Goal: Find specific page/section: Find specific page/section

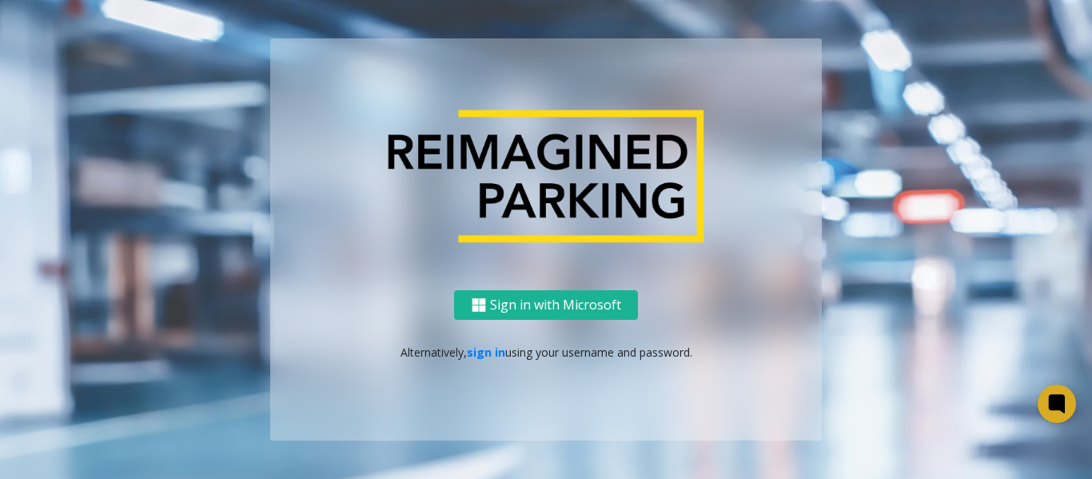
click at [476, 350] on link "sign in" at bounding box center [486, 352] width 38 height 15
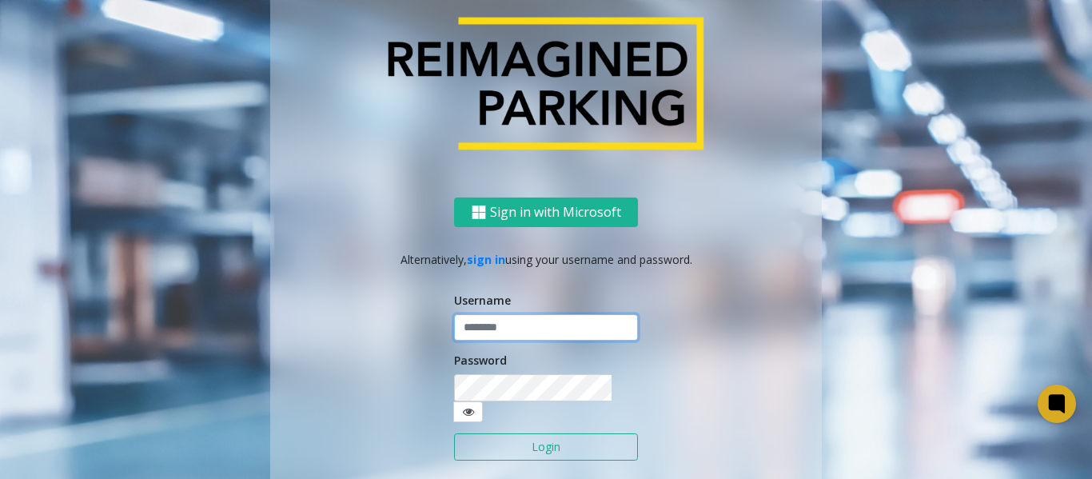
type input "*******"
click at [503, 435] on button "Login" at bounding box center [546, 446] width 184 height 27
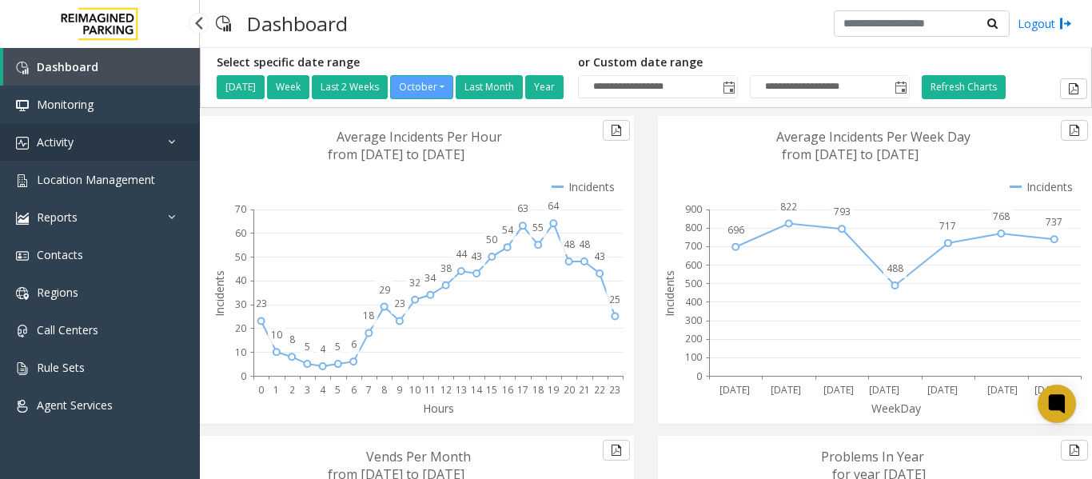
click at [64, 148] on span "Activity" at bounding box center [55, 141] width 37 height 15
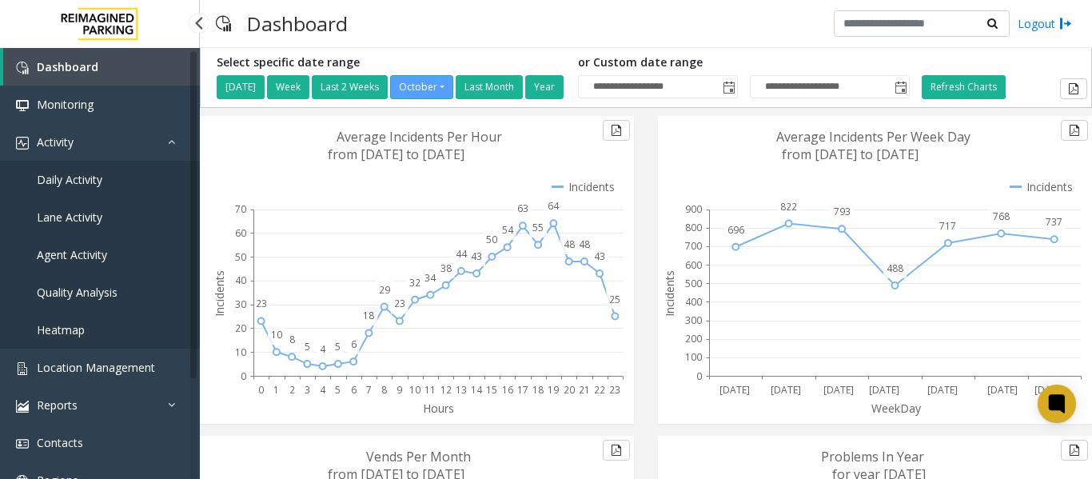
click at [46, 177] on span "Daily Activity" at bounding box center [70, 179] width 66 height 15
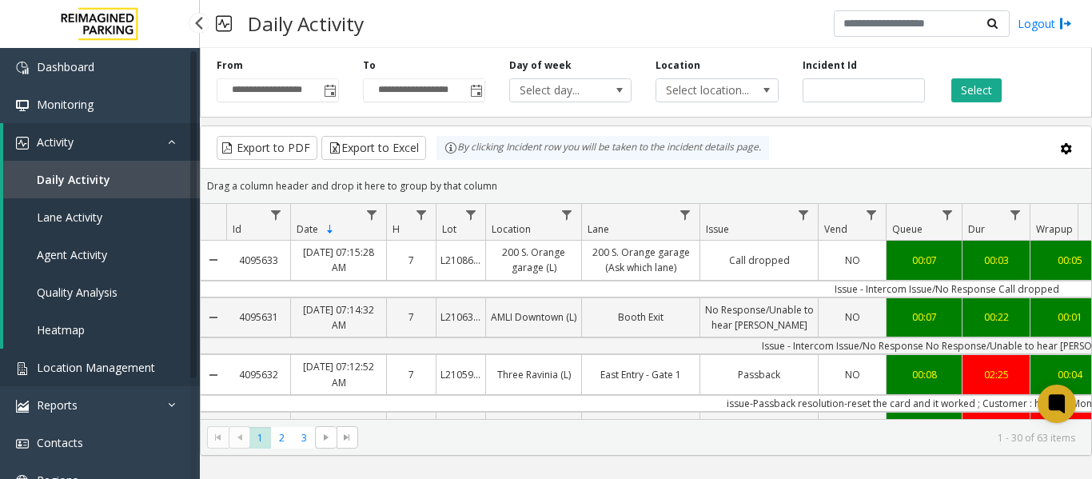
click at [108, 365] on span "Location Management" at bounding box center [96, 367] width 118 height 15
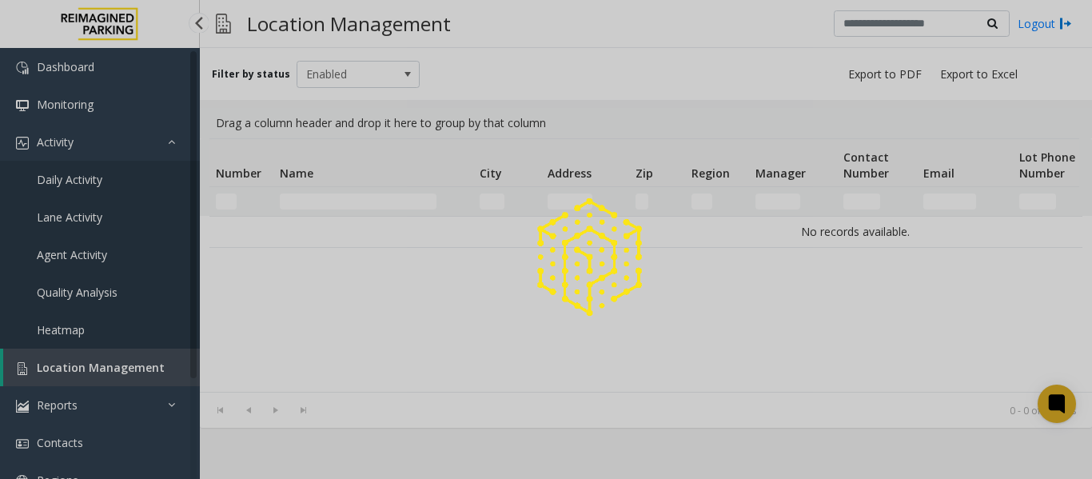
click at [149, 366] on div at bounding box center [546, 239] width 1092 height 479
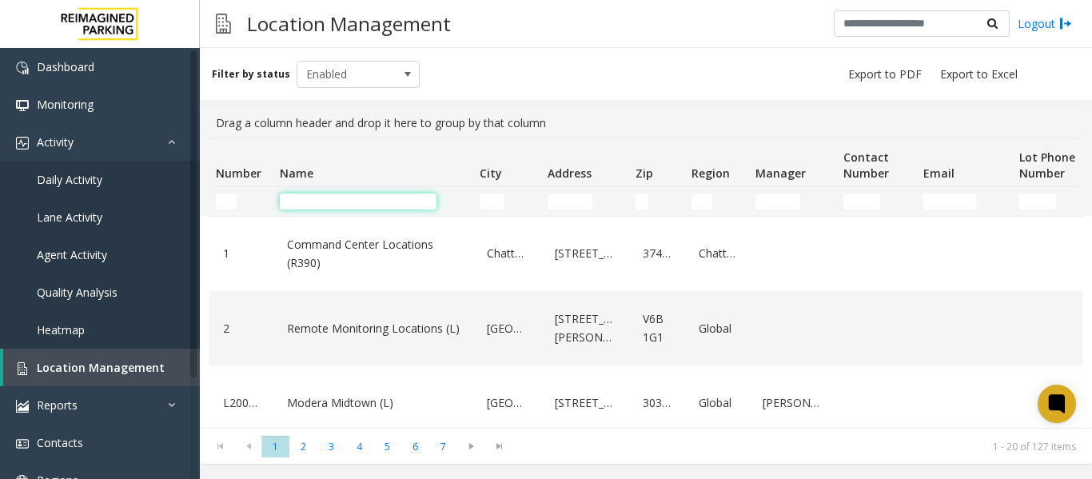
click at [340, 206] on input "Name Filter" at bounding box center [358, 201] width 157 height 16
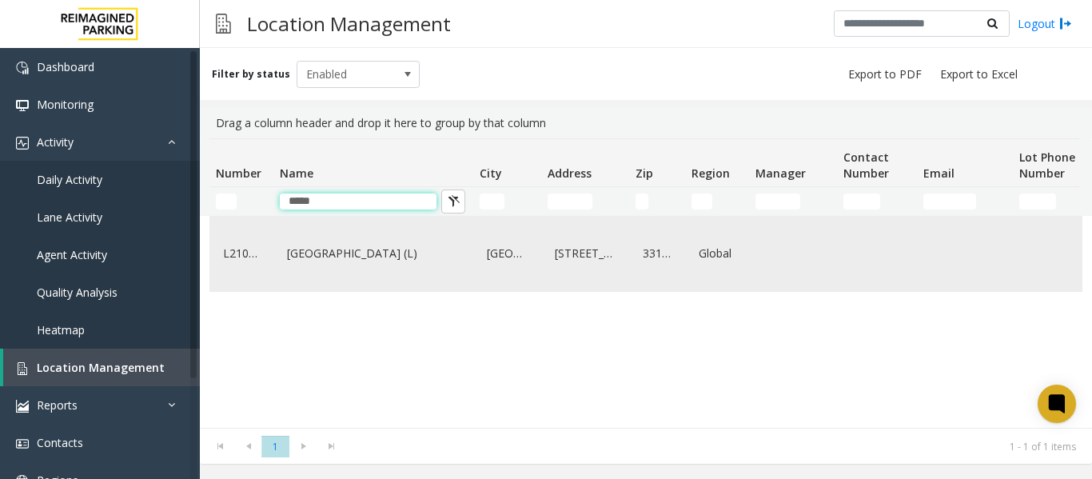
type input "*****"
click at [334, 248] on link "[GEOGRAPHIC_DATA] (L)" at bounding box center [373, 254] width 181 height 26
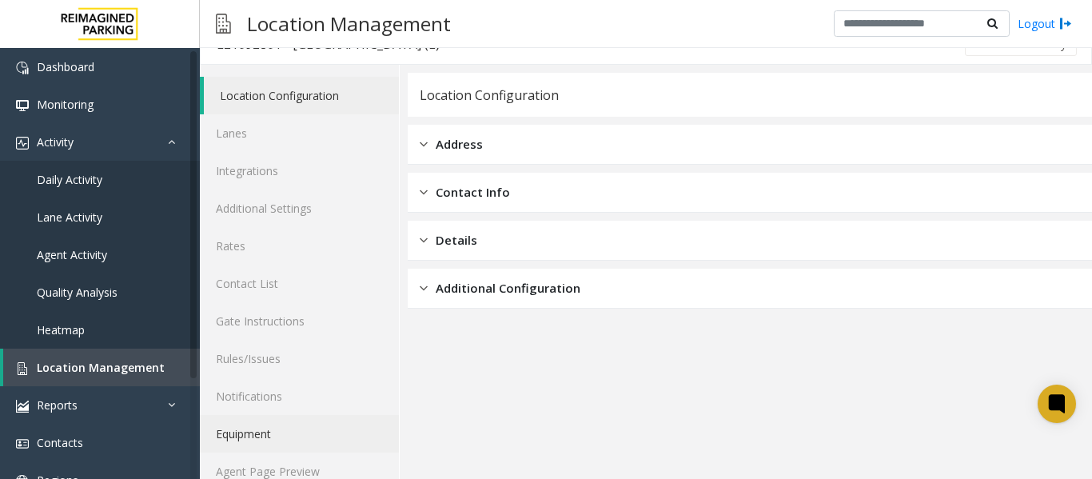
scroll to position [48, 0]
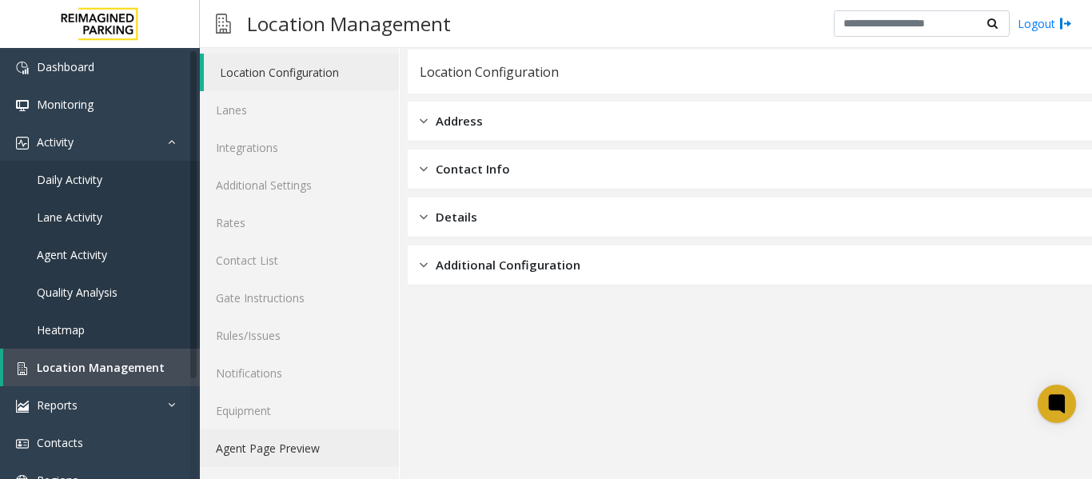
click at [274, 444] on link "Agent Page Preview" at bounding box center [299, 448] width 199 height 38
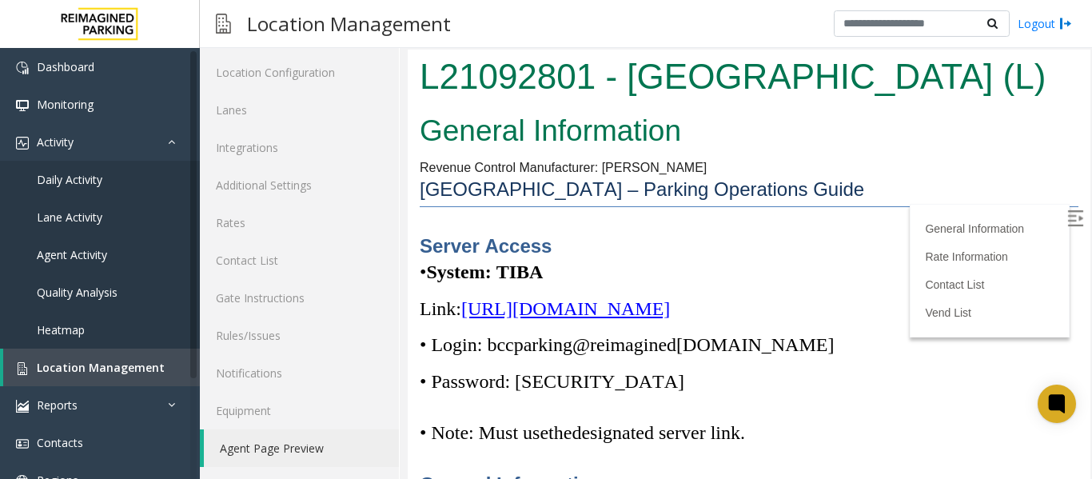
scroll to position [240, 0]
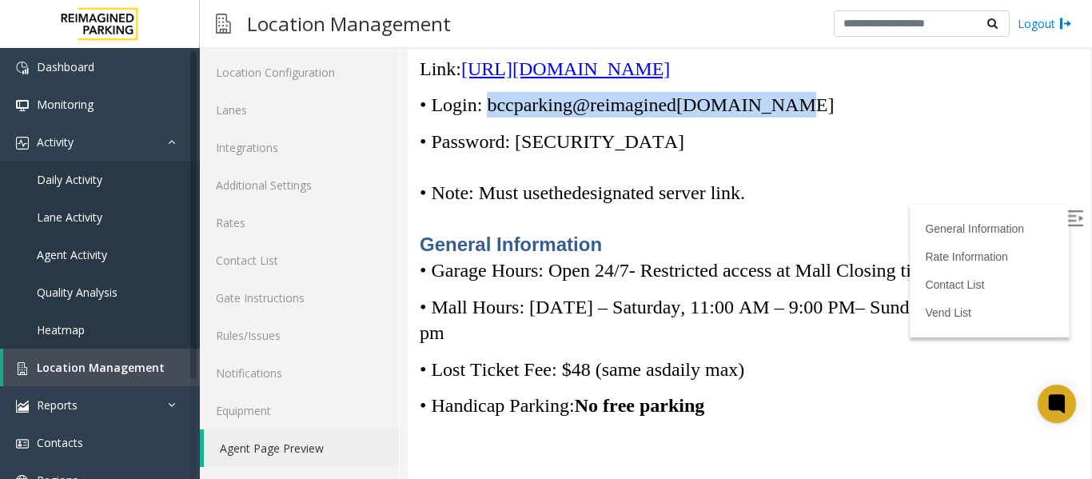
drag, startPoint x: 792, startPoint y: 133, endPoint x: 492, endPoint y: 140, distance: 299.8
click at [492, 118] on p "• Login: bccparking@re imagined [DOMAIN_NAME]" at bounding box center [749, 105] width 659 height 26
copy span "bccparking@re imagined [DOMAIN_NAME]"
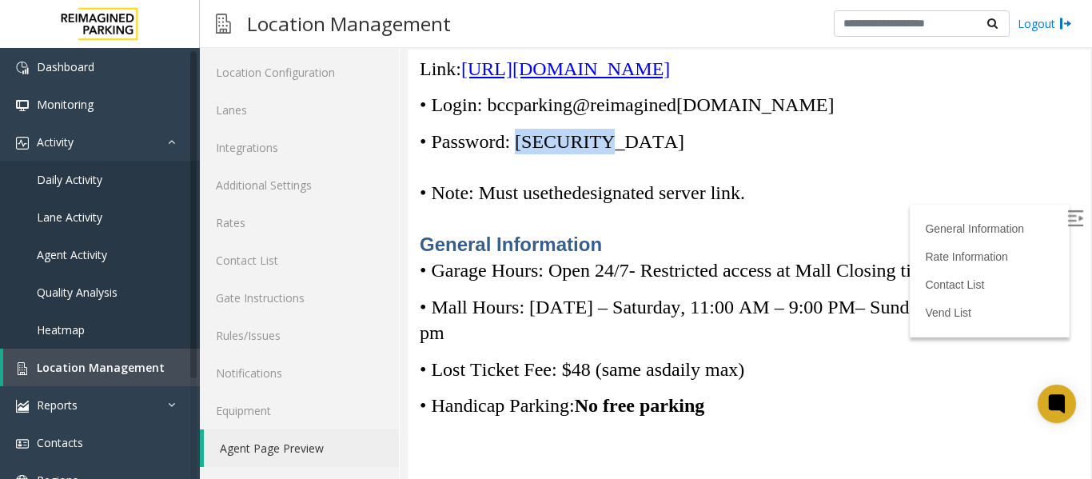
drag, startPoint x: 604, startPoint y: 166, endPoint x: 525, endPoint y: 157, distance: 78.9
click at [525, 154] on p "• Password: [SECURITY_DATA]" at bounding box center [749, 142] width 659 height 26
copy span "Parking1!"
click at [90, 187] on link "Daily Activity" at bounding box center [100, 180] width 200 height 38
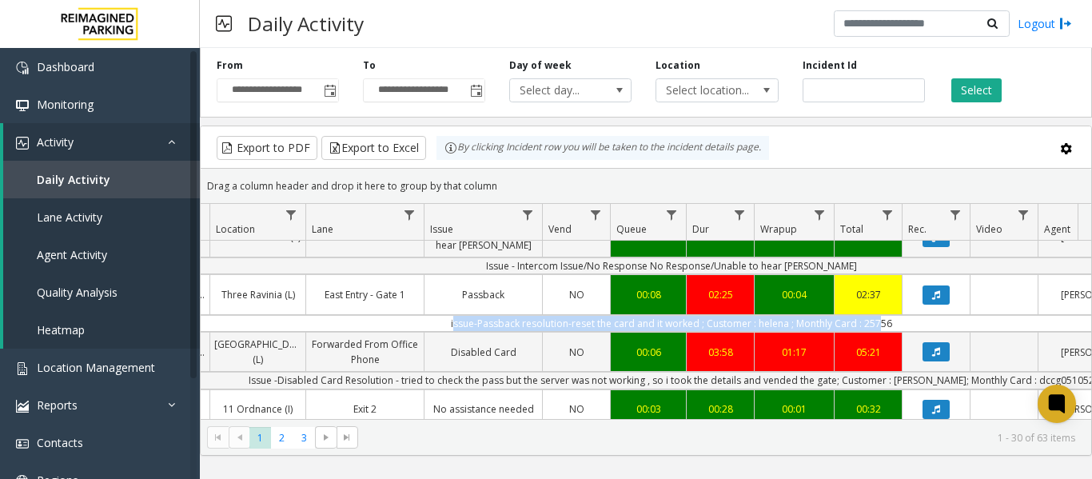
scroll to position [0, 399]
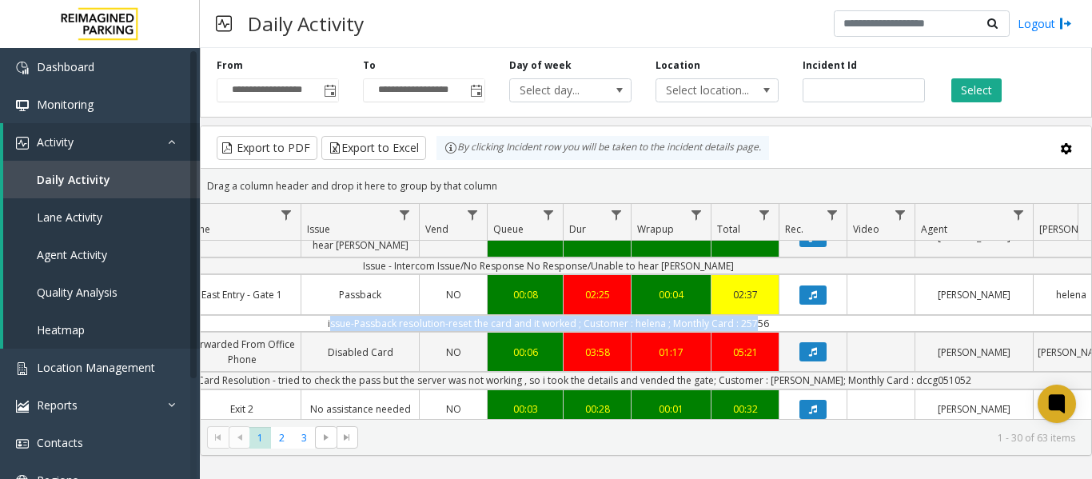
drag, startPoint x: 699, startPoint y: 323, endPoint x: 1079, endPoint y: 316, distance: 380.6
click at [1079, 316] on div "4095633 [DATE] 07:15:28 AM 7 L21086700 200 S. Orange garage (L) 200 S. Orange g…" at bounding box center [646, 341] width 890 height 200
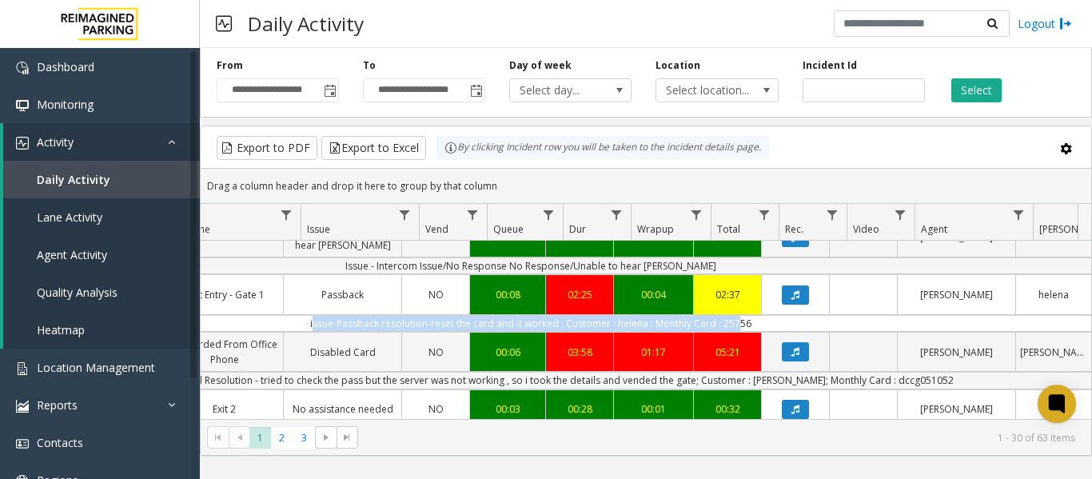
scroll to position [0, 416]
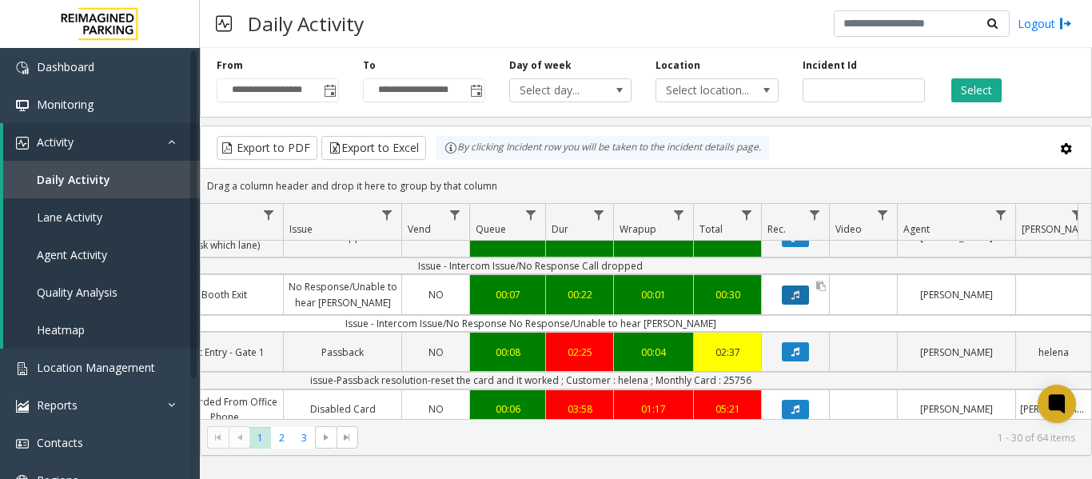
click at [799, 300] on button "Data table" at bounding box center [795, 294] width 27 height 19
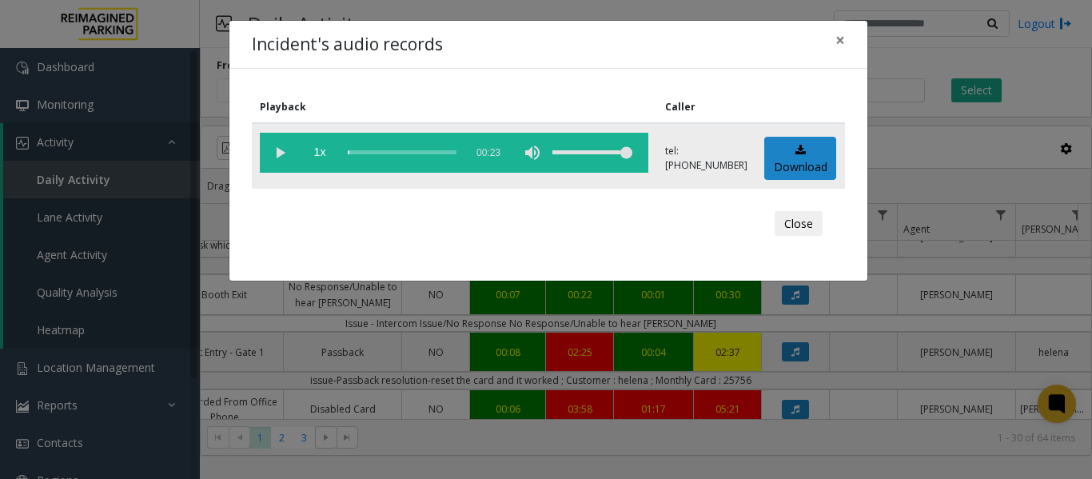
click at [284, 151] on vg-play-pause at bounding box center [280, 153] width 40 height 40
click at [835, 42] on span "×" at bounding box center [840, 40] width 10 height 22
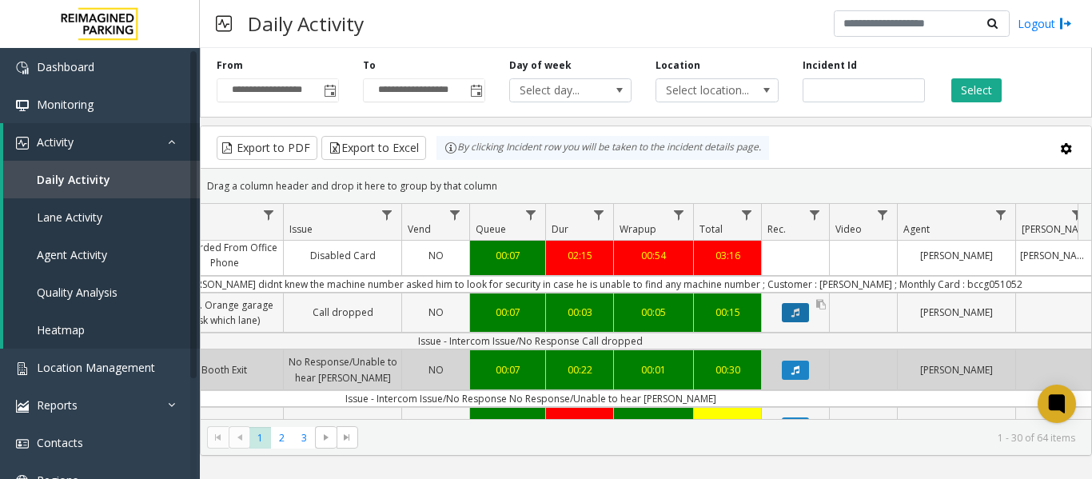
click at [791, 311] on icon "Data table" at bounding box center [795, 313] width 8 height 10
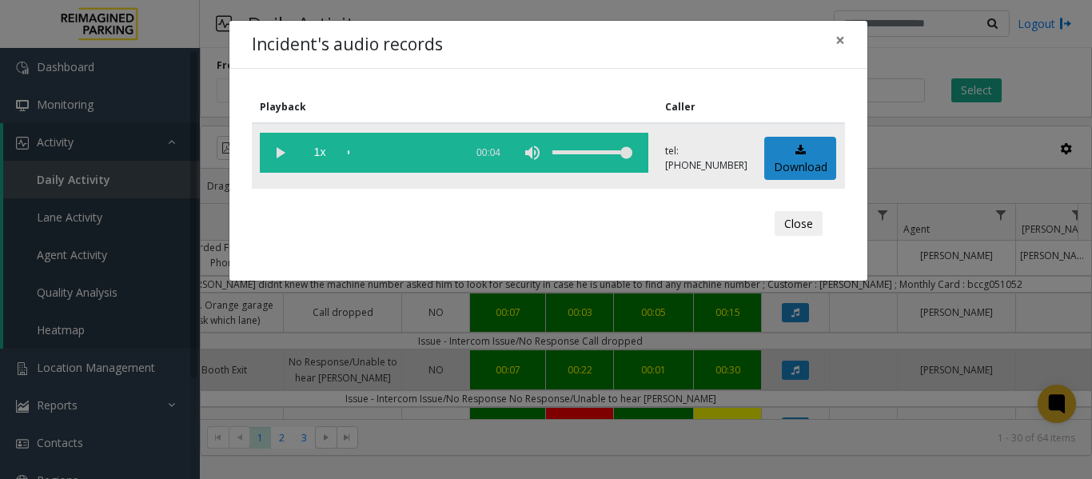
click at [278, 152] on vg-play-pause at bounding box center [280, 153] width 40 height 40
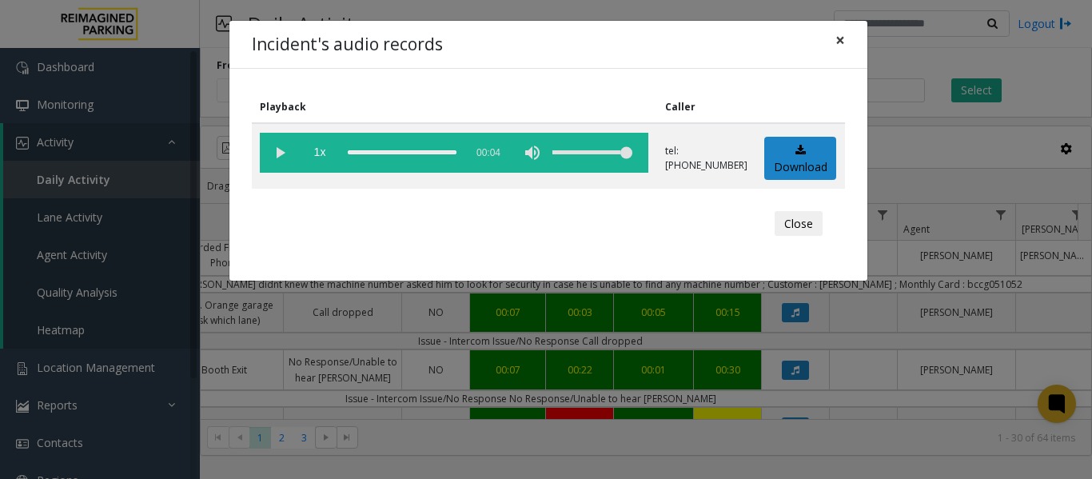
click at [843, 38] on span "×" at bounding box center [840, 40] width 10 height 22
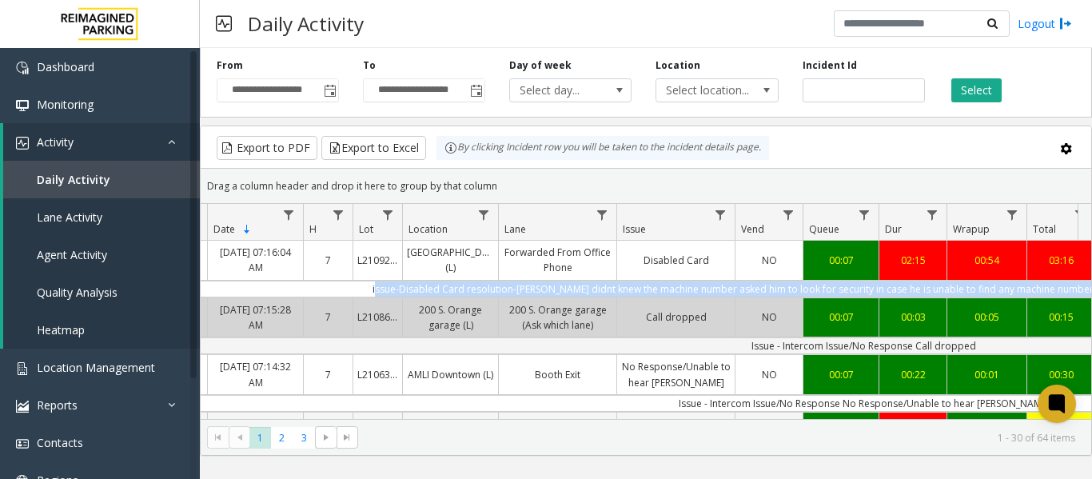
scroll to position [0, 0]
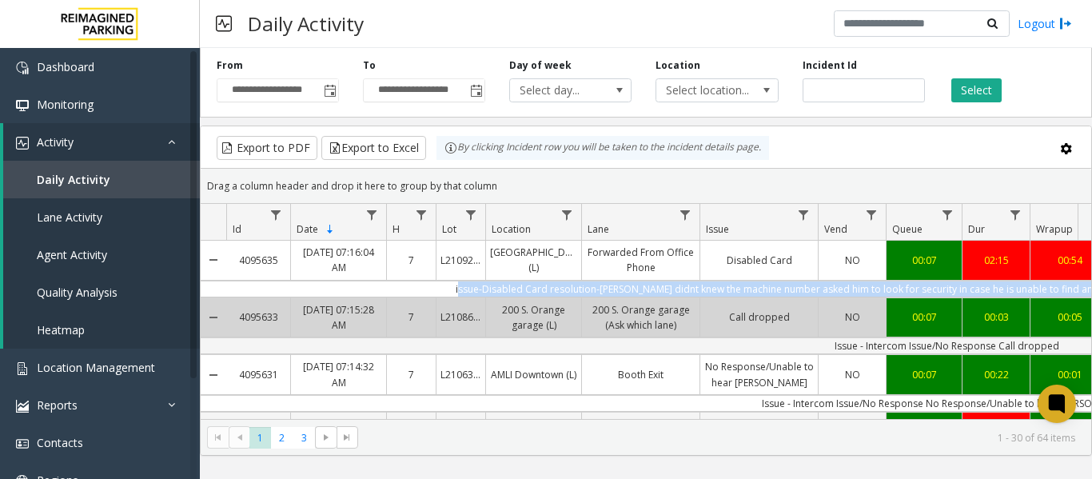
drag, startPoint x: 980, startPoint y: 283, endPoint x: 257, endPoint y: 289, distance: 722.6
click at [257, 289] on td "issue-Disabled Card resolution-[PERSON_NAME] didnt knew the machine number aske…" at bounding box center [946, 289] width 1441 height 17
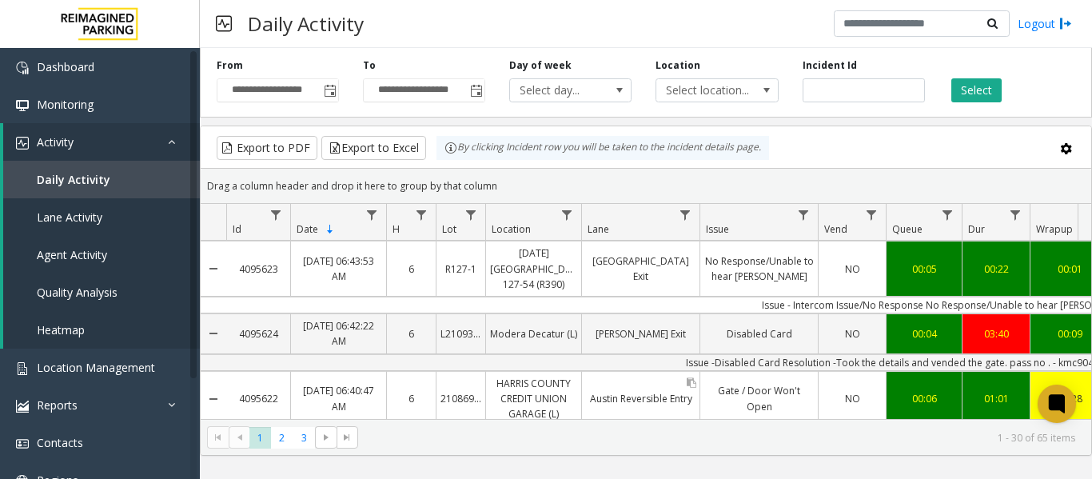
scroll to position [719, 0]
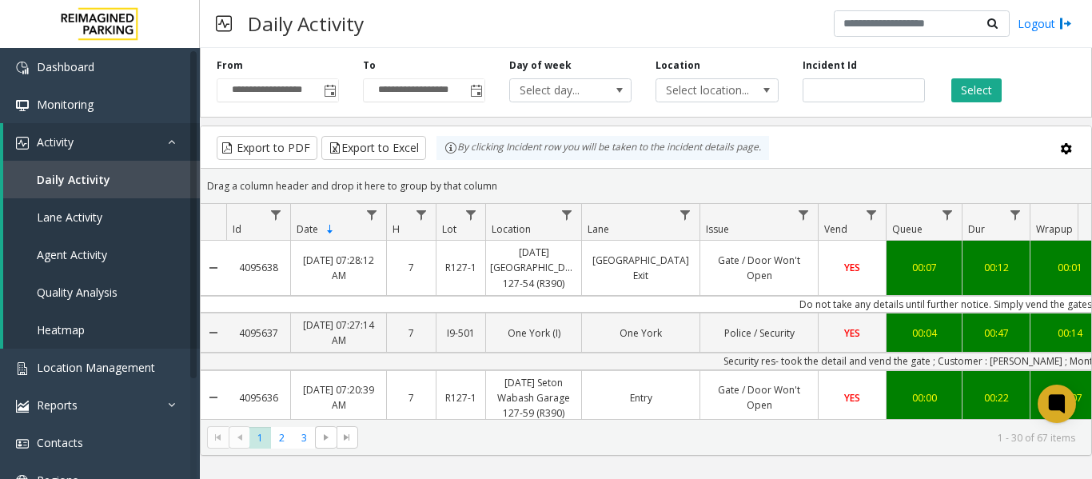
scroll to position [719, 0]
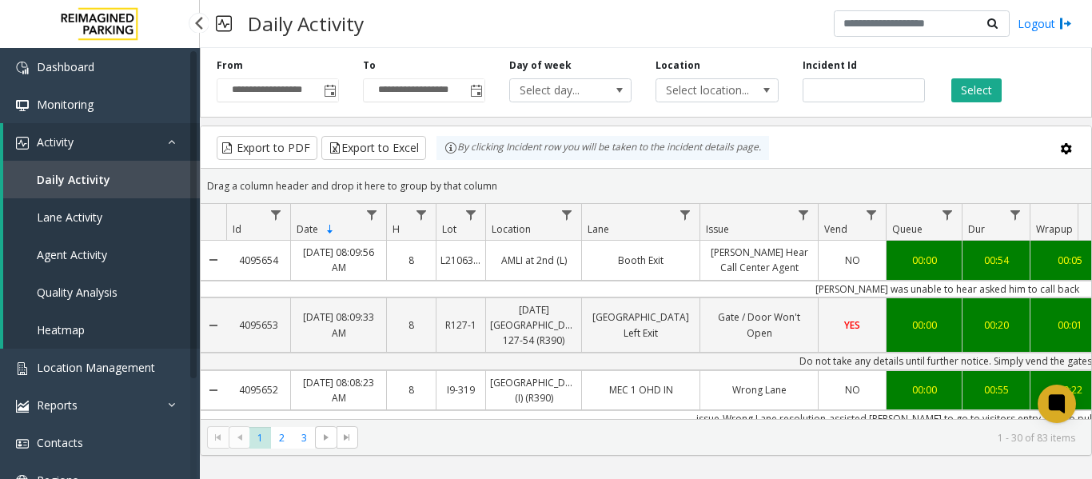
click at [81, 369] on span "Location Management" at bounding box center [96, 367] width 118 height 15
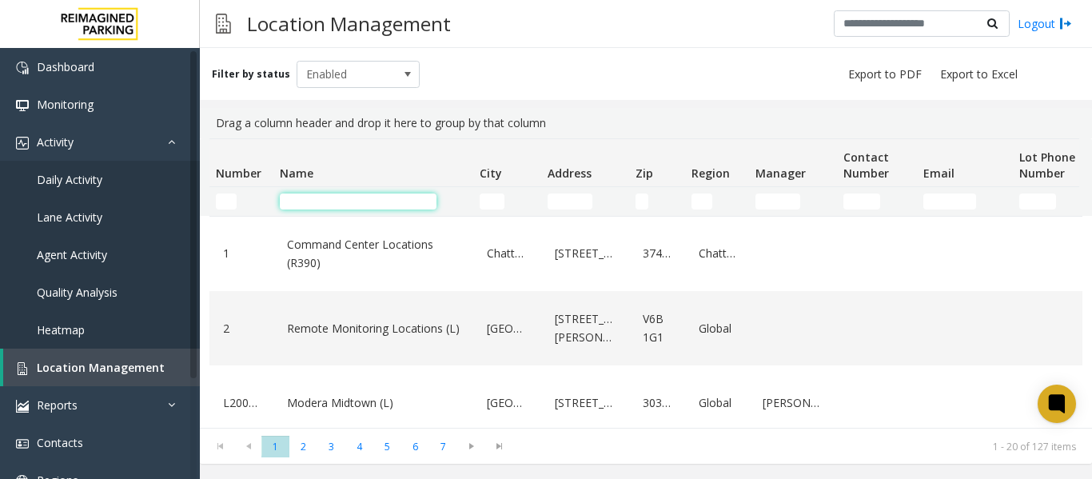
click at [330, 197] on input "Name Filter" at bounding box center [358, 201] width 157 height 16
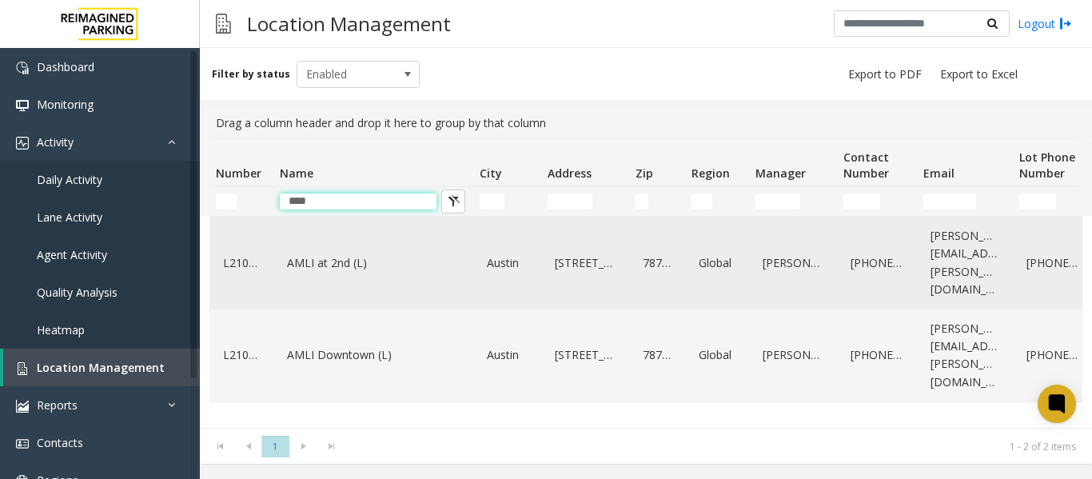
type input "****"
click at [330, 256] on link "AMLI at 2nd (L)" at bounding box center [373, 263] width 181 height 26
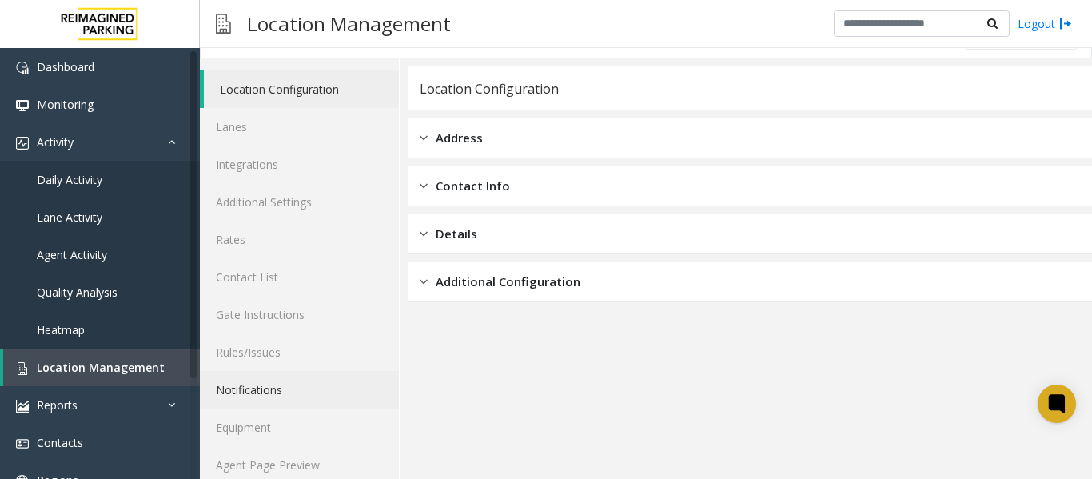
scroll to position [48, 0]
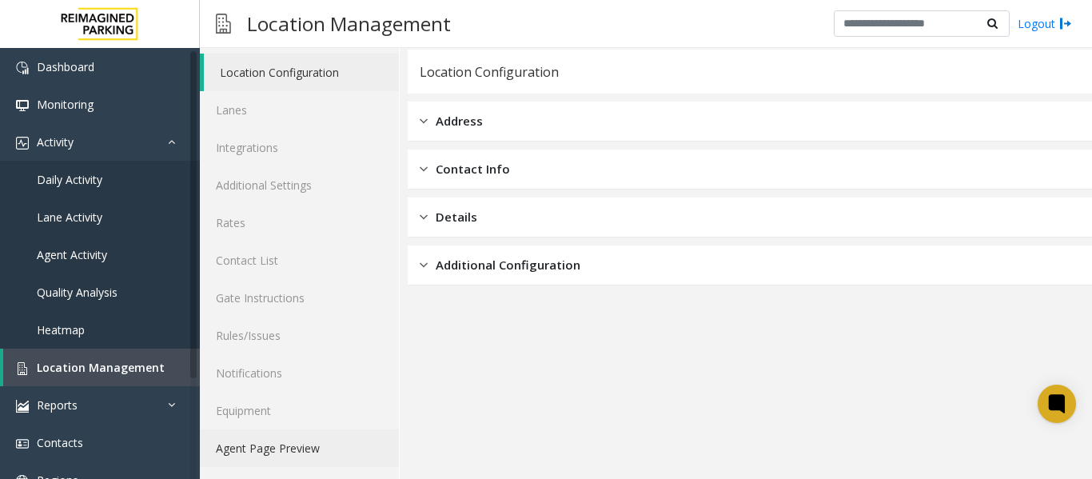
click at [262, 440] on link "Agent Page Preview" at bounding box center [299, 448] width 199 height 38
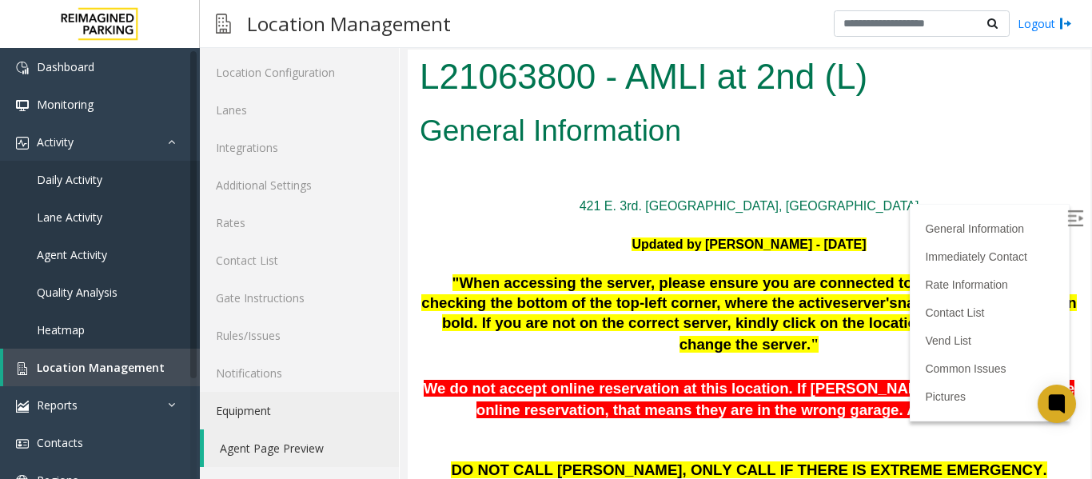
scroll to position [799, 0]
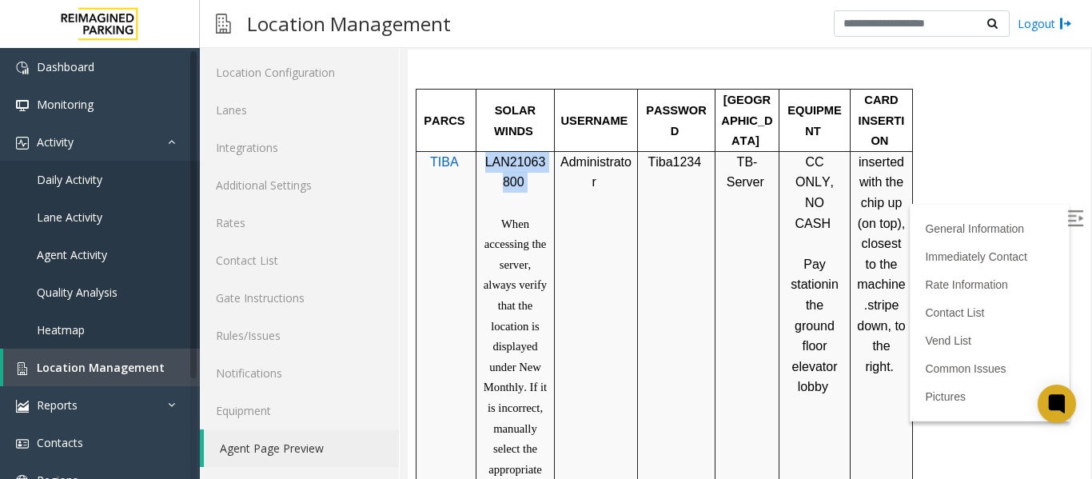
drag, startPoint x: 537, startPoint y: 187, endPoint x: 480, endPoint y: 166, distance: 61.2
click at [480, 166] on div "LAN21063800 When accessing the server, always verify that the location is displ…" at bounding box center [515, 336] width 78 height 369
copy p "LAN21063800"
click at [535, 193] on p "LAN21063800" at bounding box center [515, 172] width 66 height 41
drag, startPoint x: 536, startPoint y: 193, endPoint x: 484, endPoint y: 175, distance: 54.1
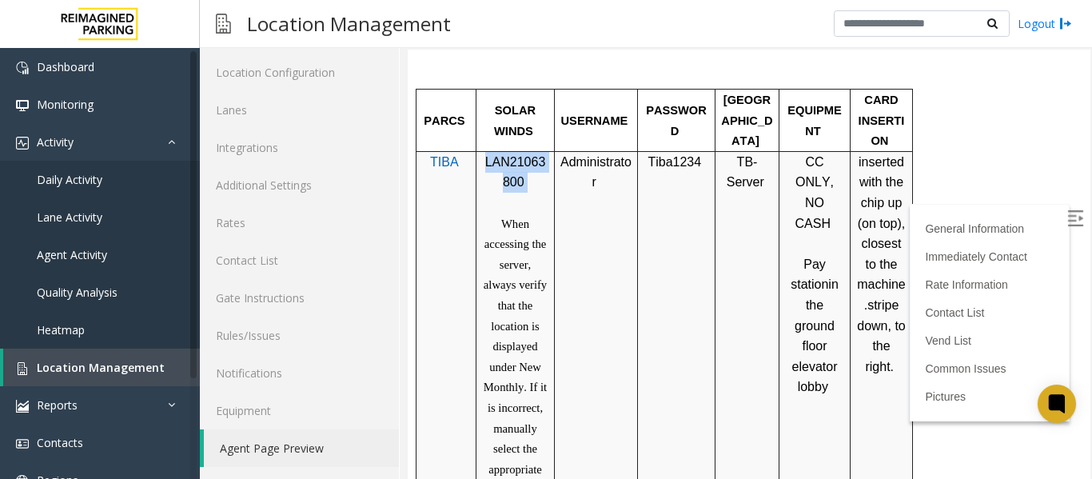
click at [484, 175] on p "LAN21063800" at bounding box center [515, 172] width 66 height 41
copy p "LAN21063800"
click at [126, 368] on span "Location Management" at bounding box center [101, 367] width 128 height 15
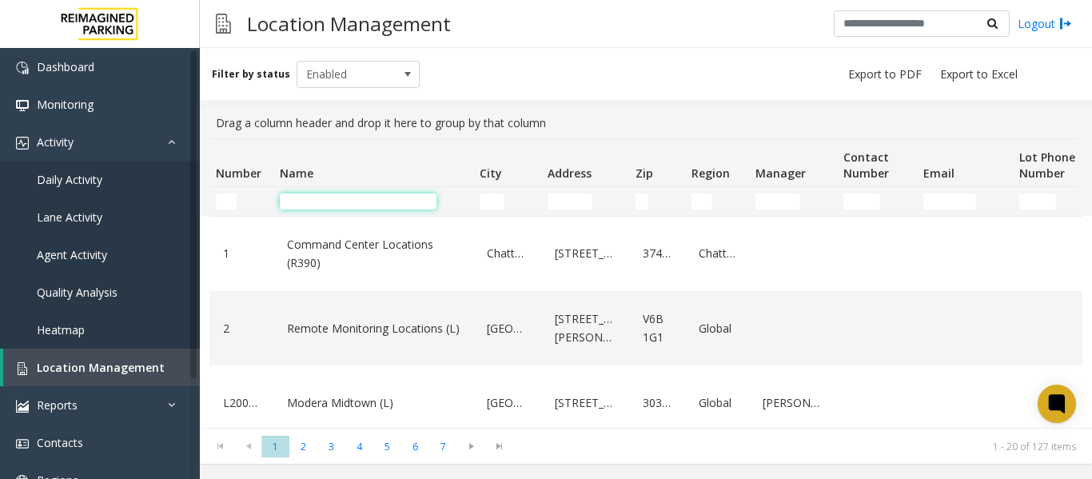
click at [356, 199] on input "Name Filter" at bounding box center [358, 201] width 157 height 16
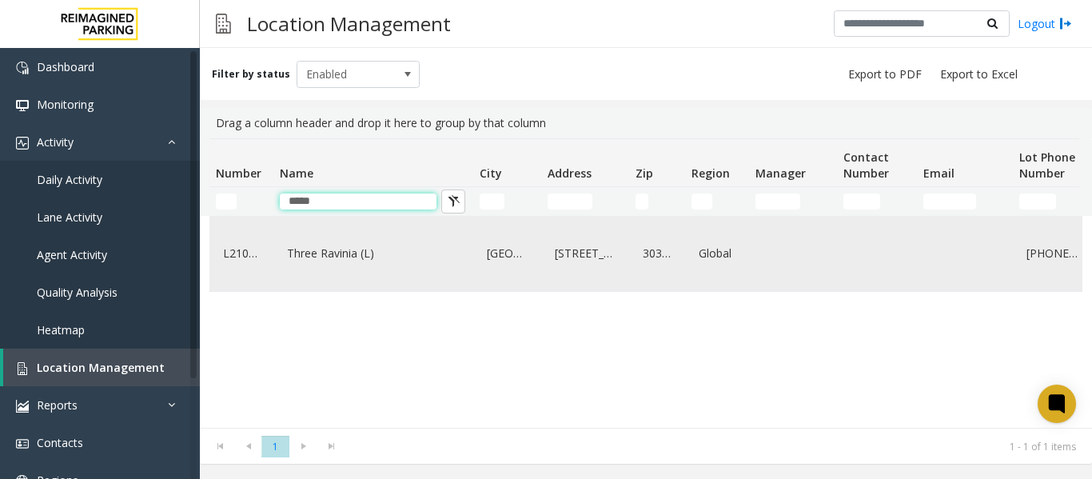
type input "*****"
click at [341, 260] on link "Three Ravinia (L)" at bounding box center [373, 254] width 181 height 26
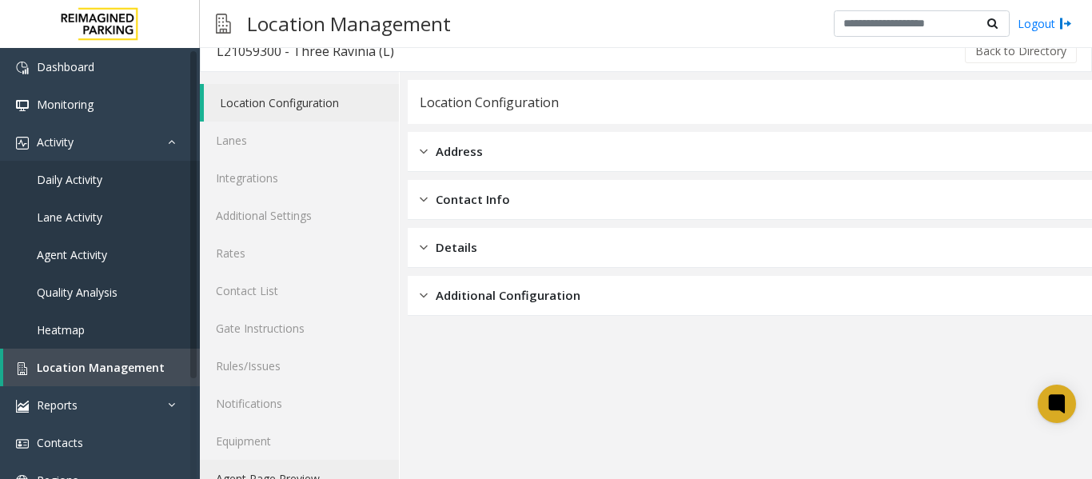
scroll to position [48, 0]
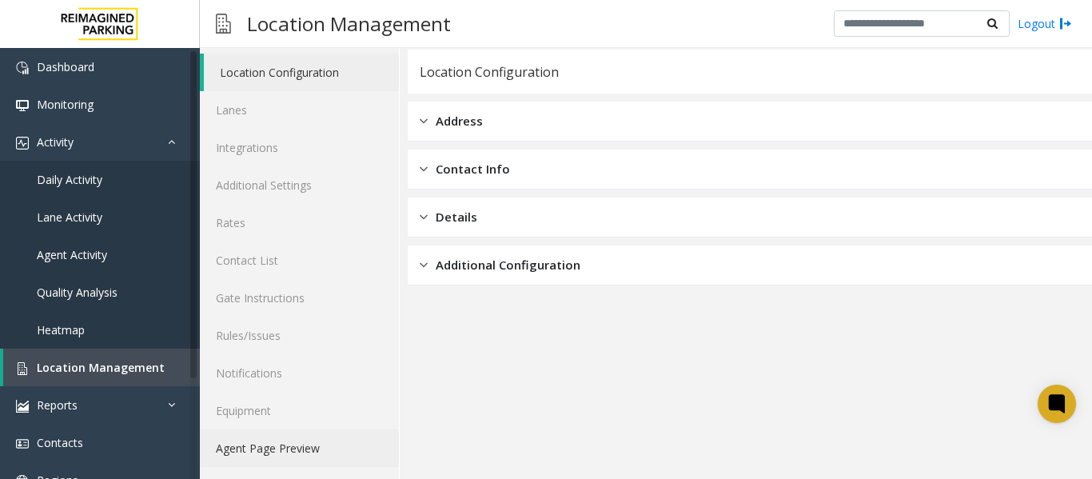
click at [275, 453] on link "Agent Page Preview" at bounding box center [299, 448] width 199 height 38
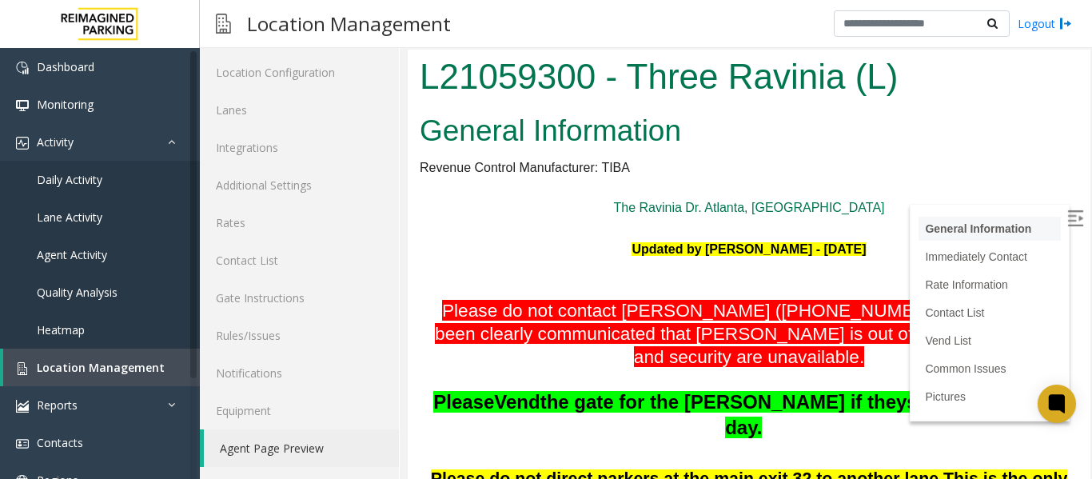
scroll to position [160, 0]
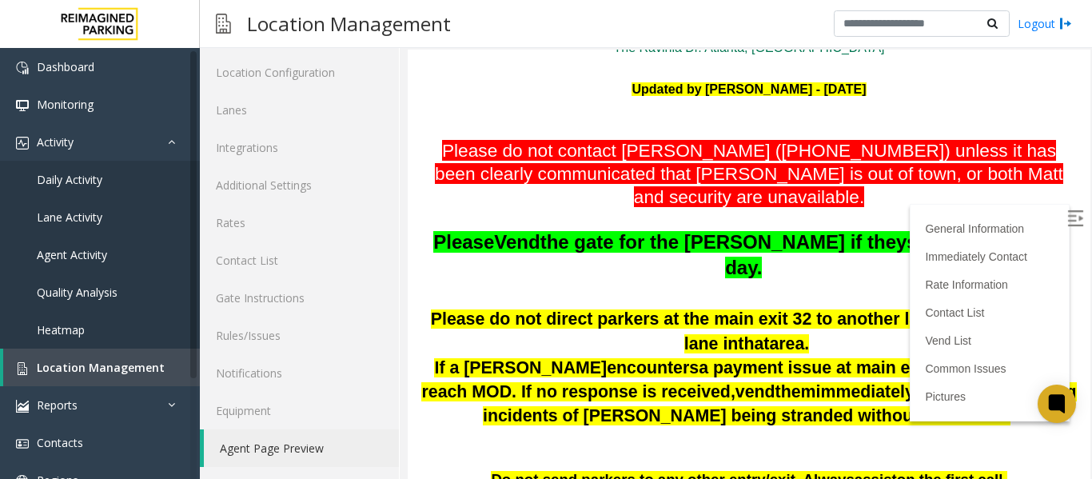
click at [1067, 218] on img at bounding box center [1075, 218] width 16 height 16
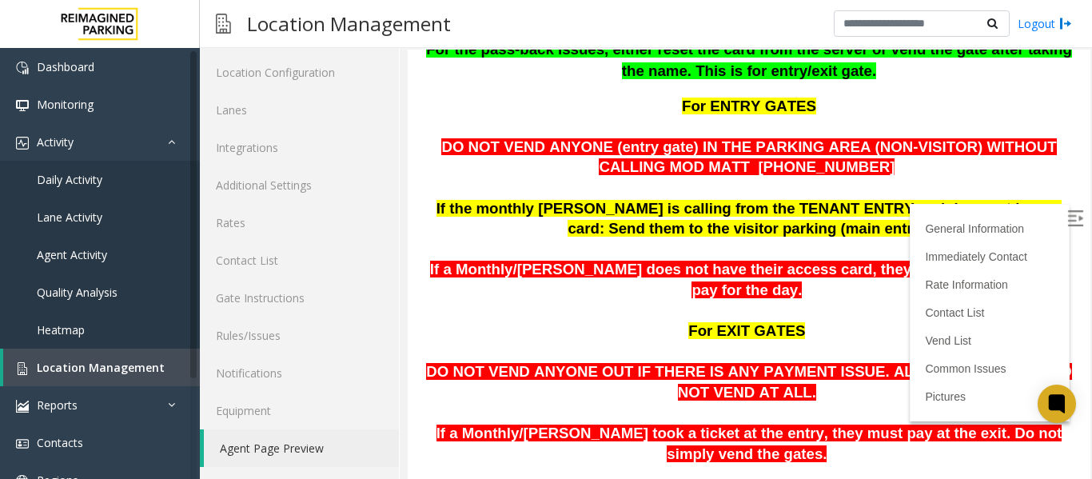
scroll to position [639, 0]
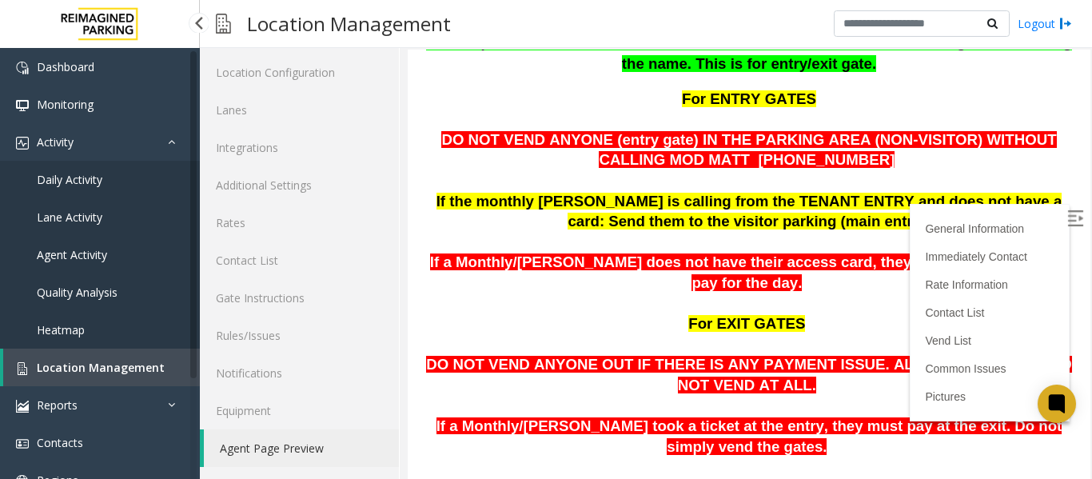
click at [78, 357] on link "Location Management" at bounding box center [101, 368] width 197 height 38
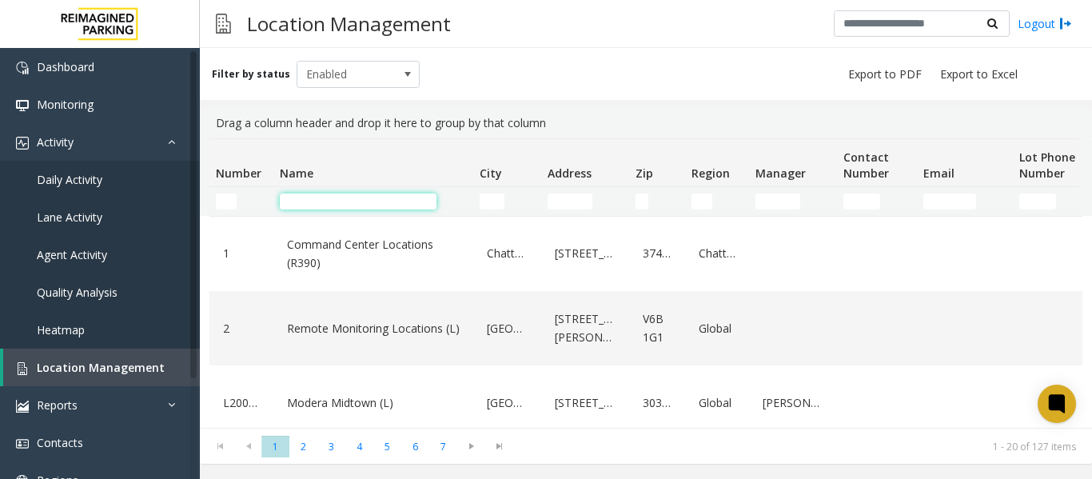
click at [311, 200] on input "Name Filter" at bounding box center [358, 201] width 157 height 16
click at [114, 357] on link "Location Management" at bounding box center [101, 368] width 197 height 38
click at [93, 366] on span "Location Management" at bounding box center [101, 367] width 128 height 15
click at [312, 202] on input "Name Filter" at bounding box center [358, 201] width 157 height 16
click at [360, 203] on input "Name Filter" at bounding box center [358, 201] width 157 height 16
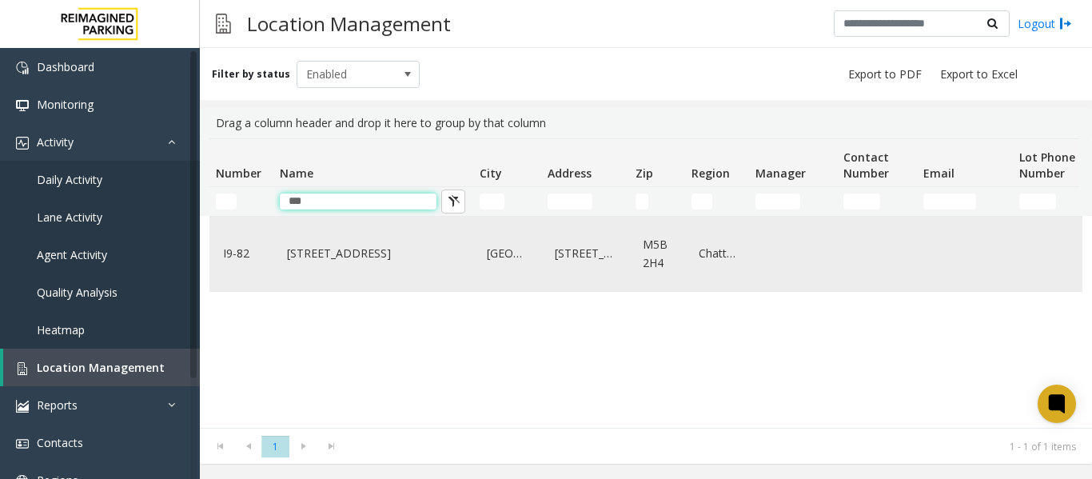
type input "***"
click at [335, 257] on link "[STREET_ADDRESS]" at bounding box center [373, 254] width 181 height 26
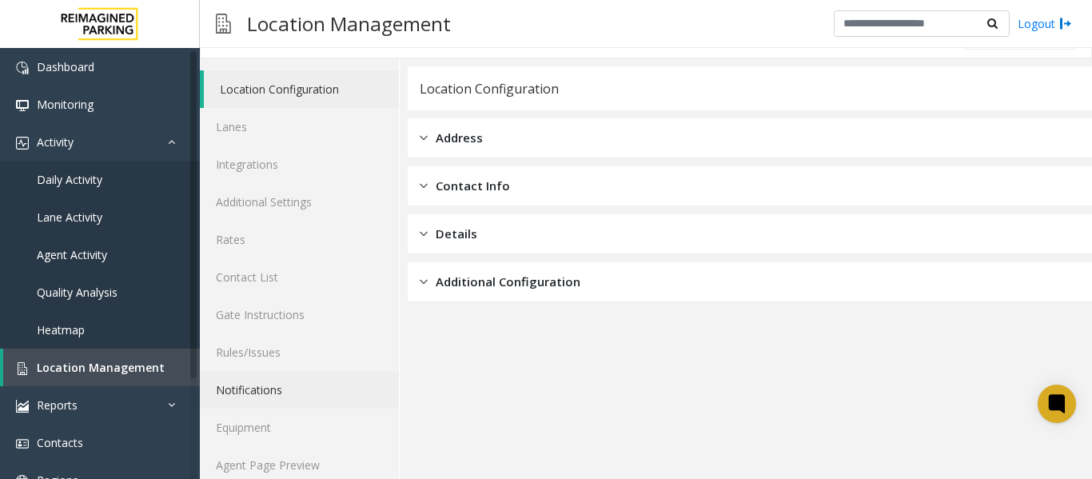
scroll to position [48, 0]
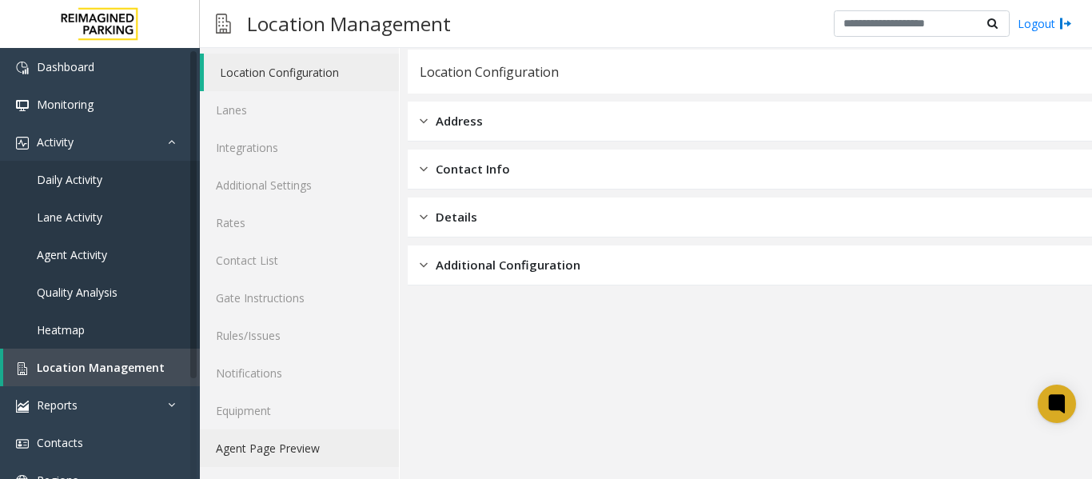
click at [289, 453] on link "Agent Page Preview" at bounding box center [299, 448] width 199 height 38
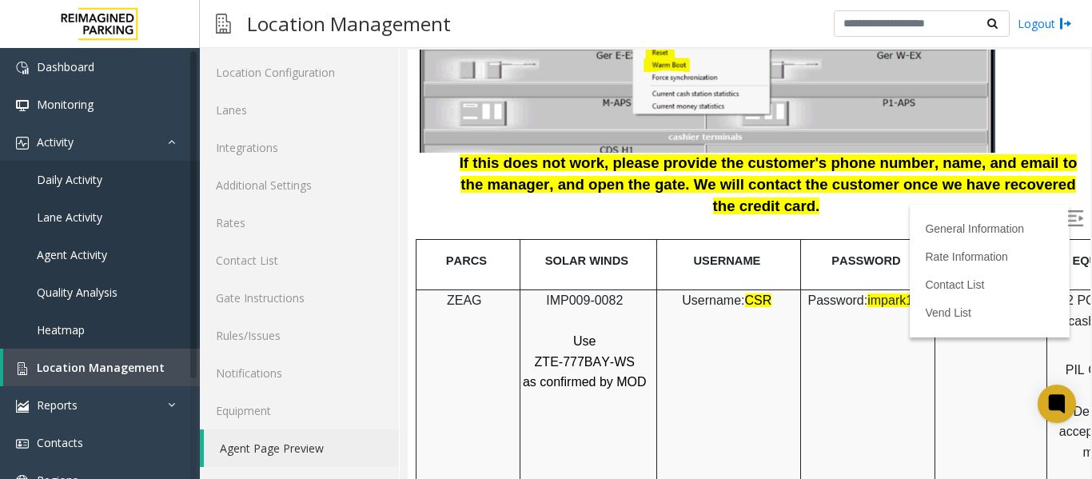
scroll to position [1998, 0]
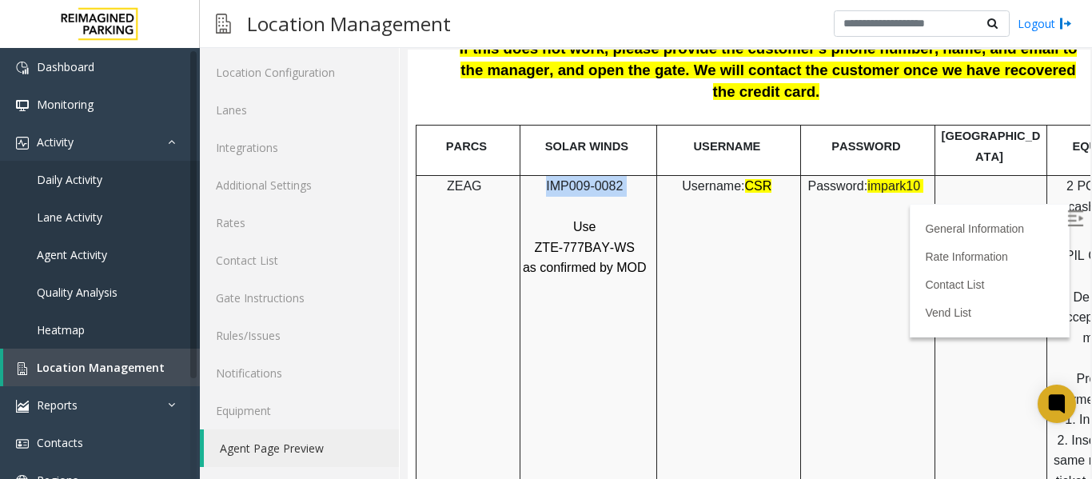
drag, startPoint x: 635, startPoint y: 149, endPoint x: 547, endPoint y: 149, distance: 88.7
click at [547, 176] on p "IMP009-0082" at bounding box center [586, 186] width 129 height 21
copy p "IMP009-0082"
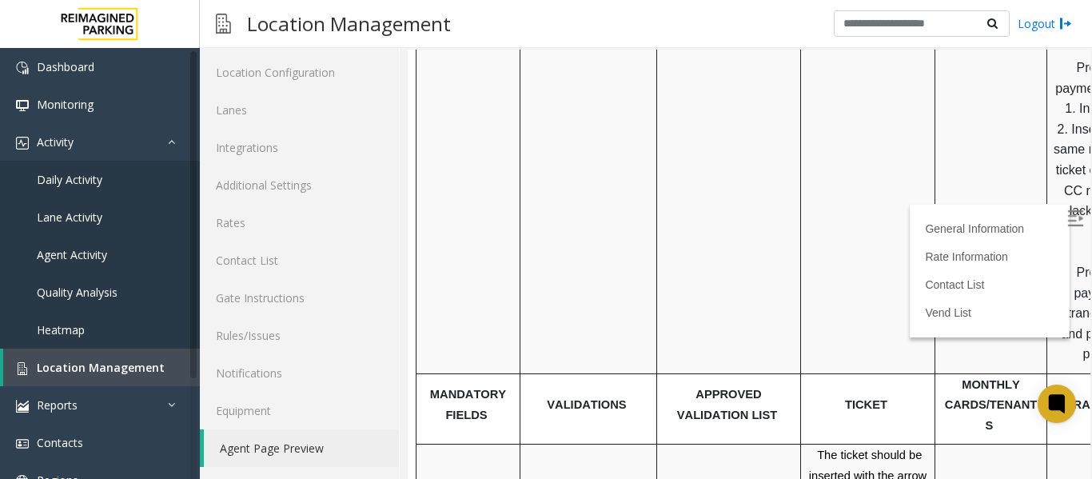
scroll to position [2363, 0]
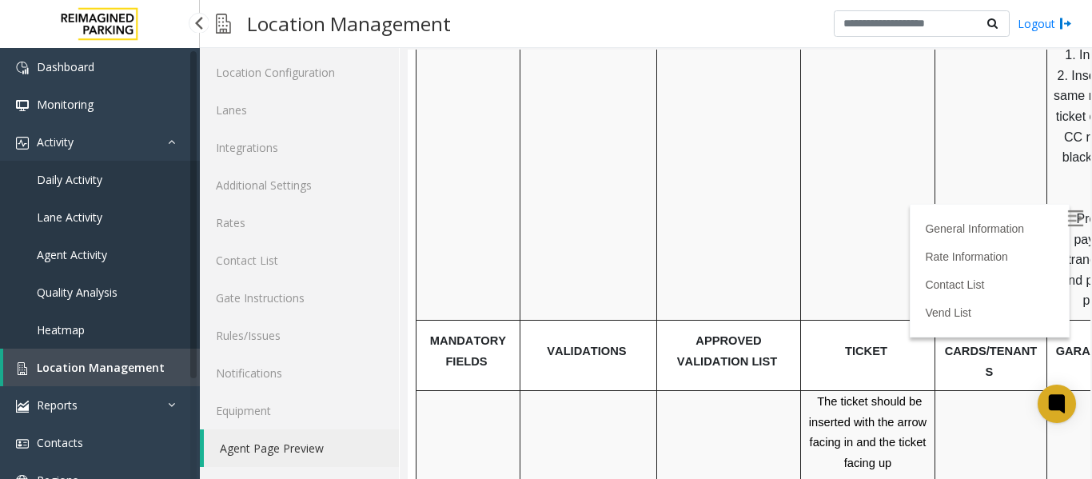
click at [101, 182] on span "Daily Activity" at bounding box center [70, 179] width 66 height 15
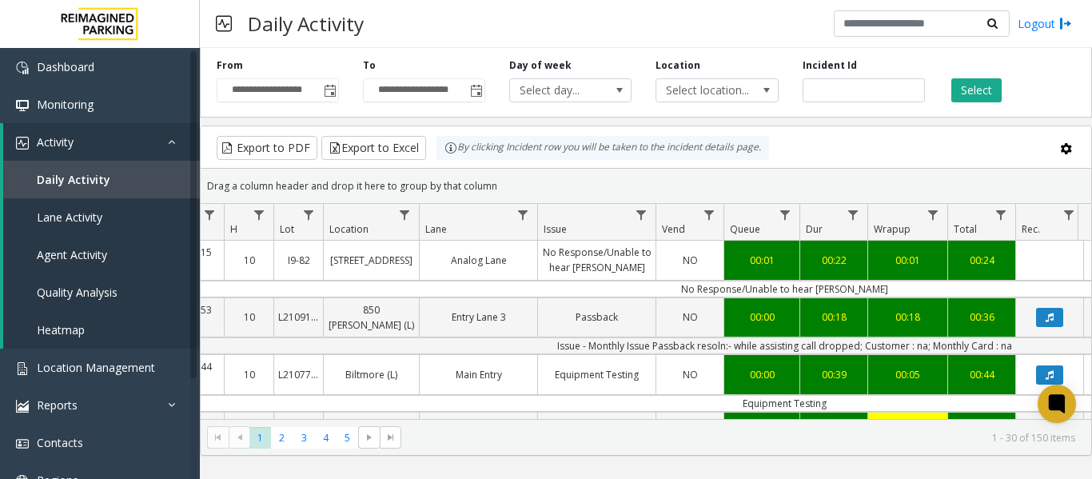
scroll to position [0, 556]
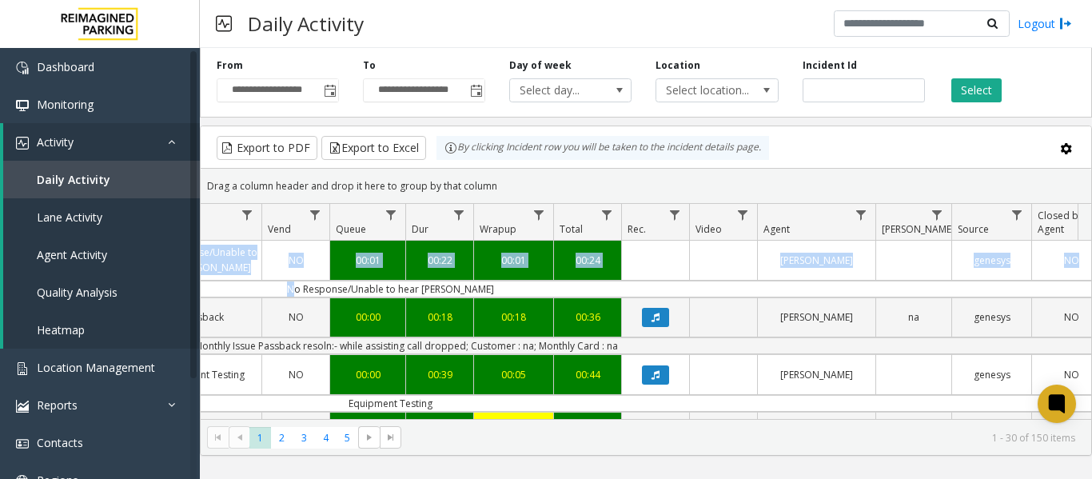
drag, startPoint x: 810, startPoint y: 291, endPoint x: 1092, endPoint y: 279, distance: 282.4
click at [1091, 279] on html "**********" at bounding box center [546, 239] width 1092 height 479
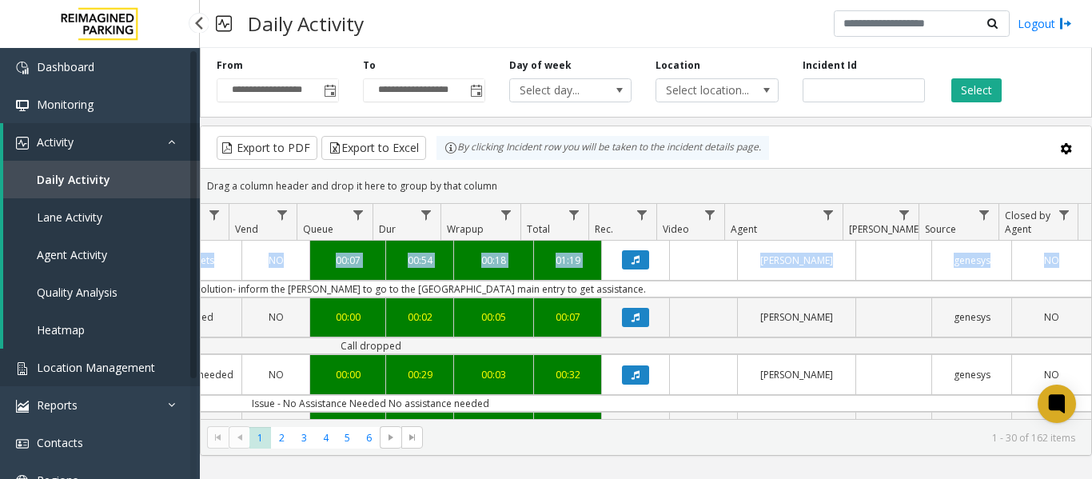
click at [74, 367] on span "Location Management" at bounding box center [96, 367] width 118 height 15
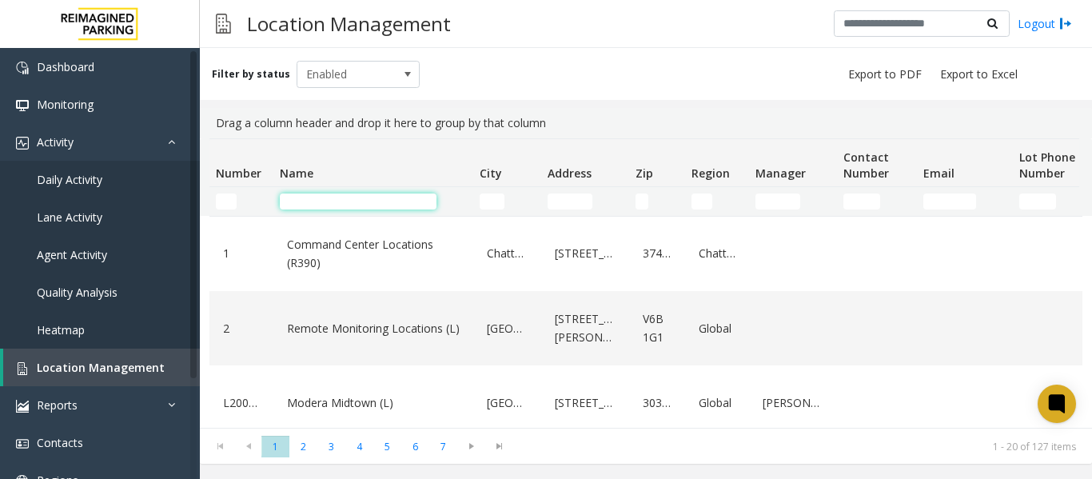
click at [321, 197] on input "Name Filter" at bounding box center [358, 201] width 157 height 16
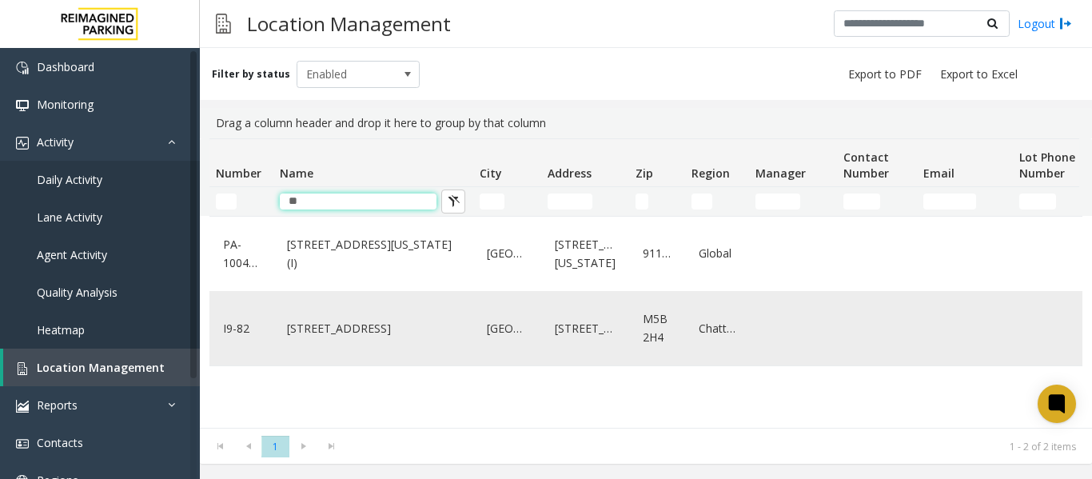
type input "**"
click at [317, 336] on link "777 Bay St. (I)" at bounding box center [373, 329] width 181 height 26
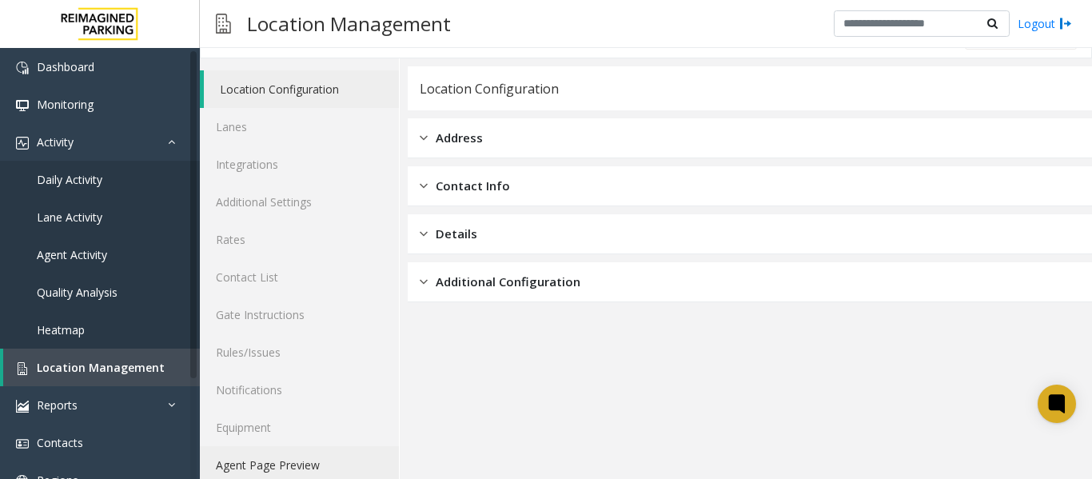
scroll to position [48, 0]
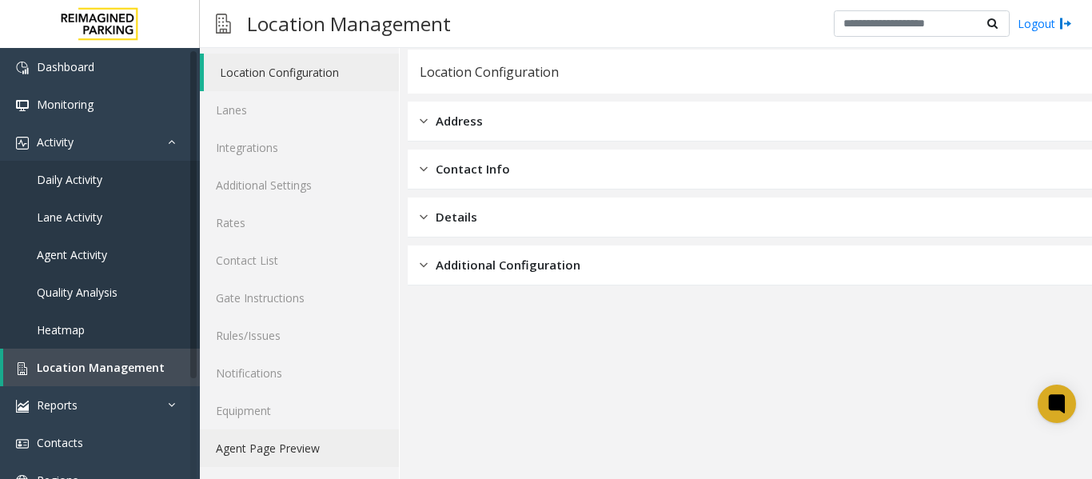
click at [274, 444] on link "Agent Page Preview" at bounding box center [299, 448] width 199 height 38
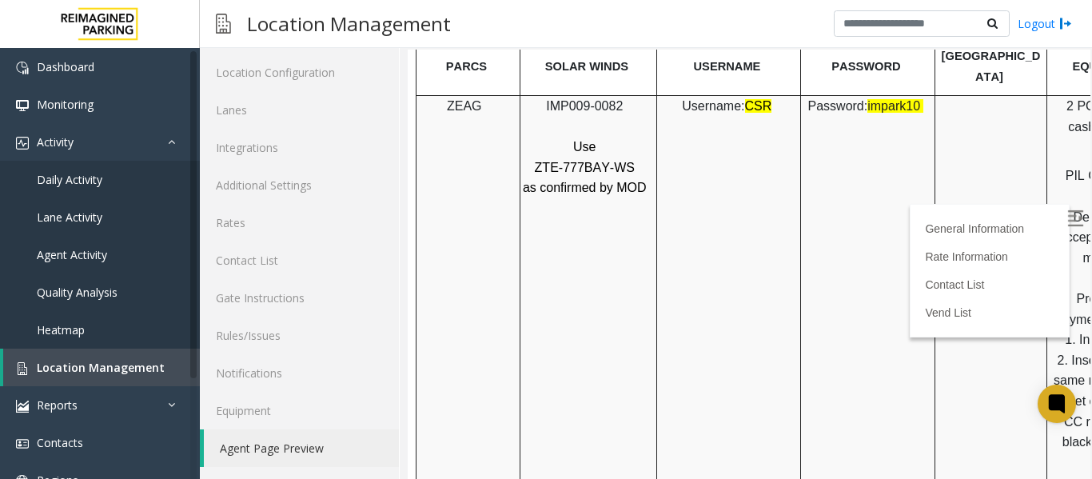
scroll to position [1998, 0]
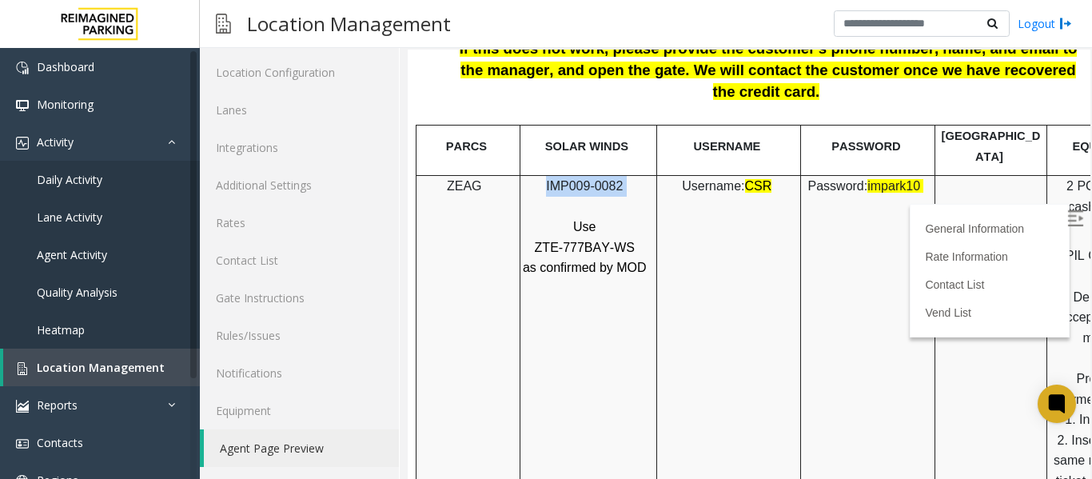
drag, startPoint x: 643, startPoint y: 149, endPoint x: 546, endPoint y: 153, distance: 96.8
click at [546, 176] on p "IMP009-0082" at bounding box center [586, 186] width 129 height 21
copy p "IMP009-0082"
click at [79, 179] on span "Daily Activity" at bounding box center [70, 179] width 66 height 15
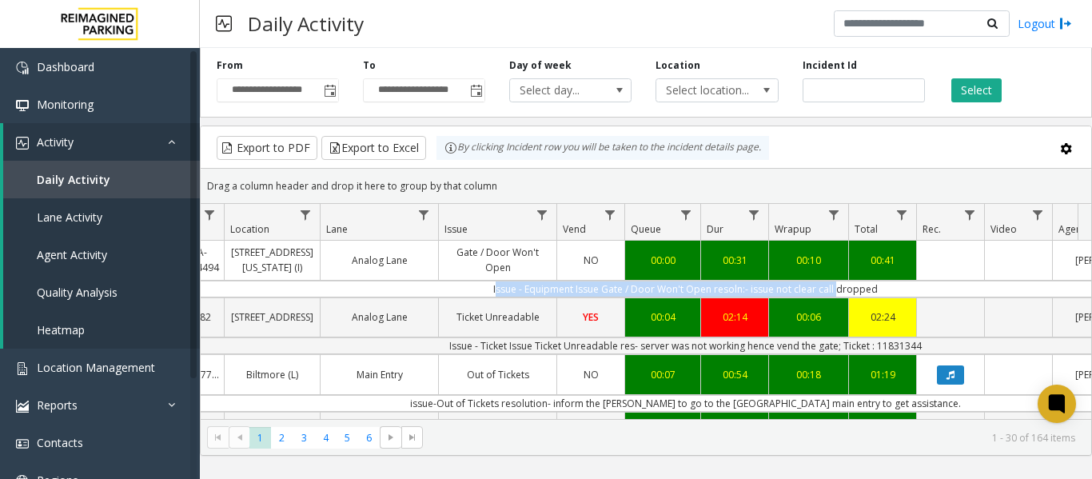
scroll to position [0, 457]
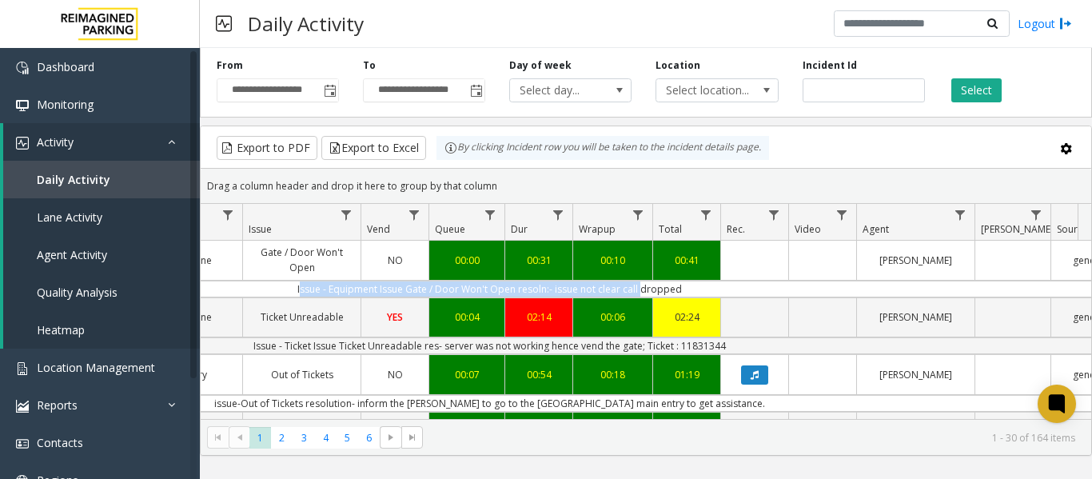
drag, startPoint x: 687, startPoint y: 290, endPoint x: 1090, endPoint y: 286, distance: 402.9
click at [1090, 286] on div "4095736 Oct 8, 2025 10:44:35 AM 10 PA-1004494 177 E Colorado Blvd (I) Analog La…" at bounding box center [646, 341] width 890 height 200
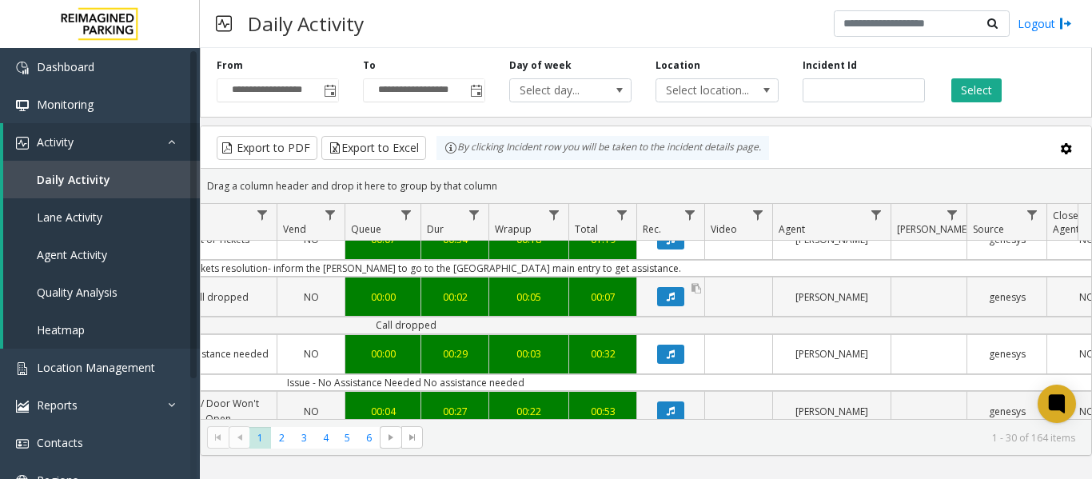
scroll to position [160, 541]
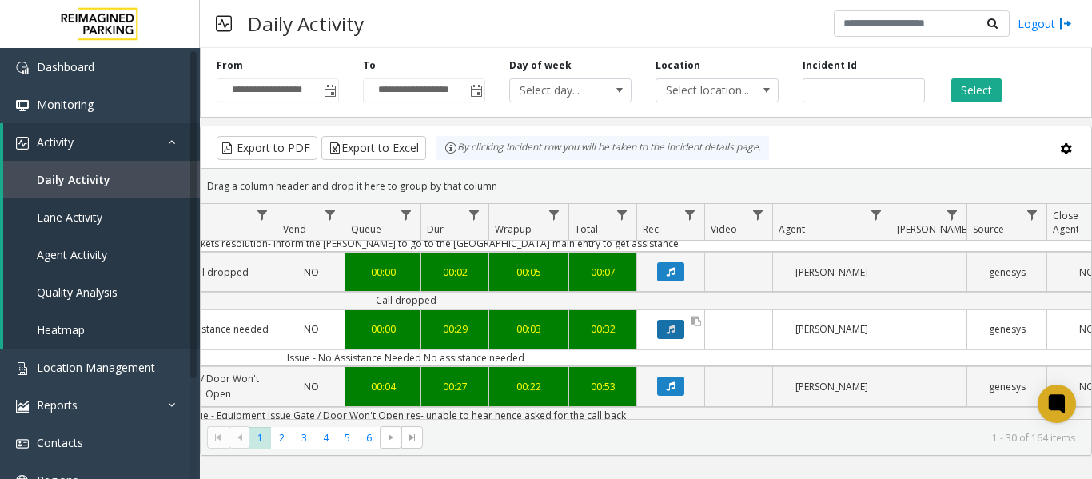
click at [675, 336] on button "Data table" at bounding box center [670, 329] width 27 height 19
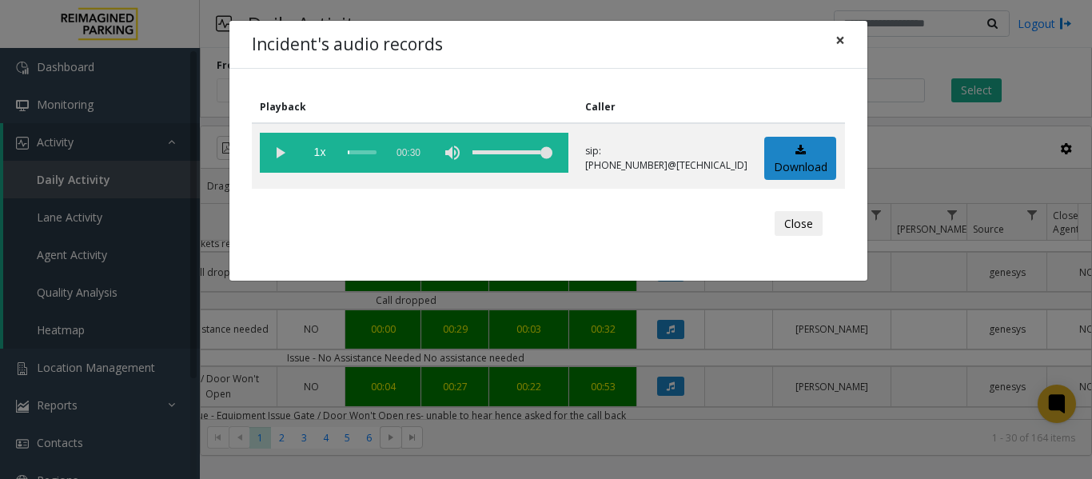
click at [843, 42] on span "×" at bounding box center [840, 40] width 10 height 22
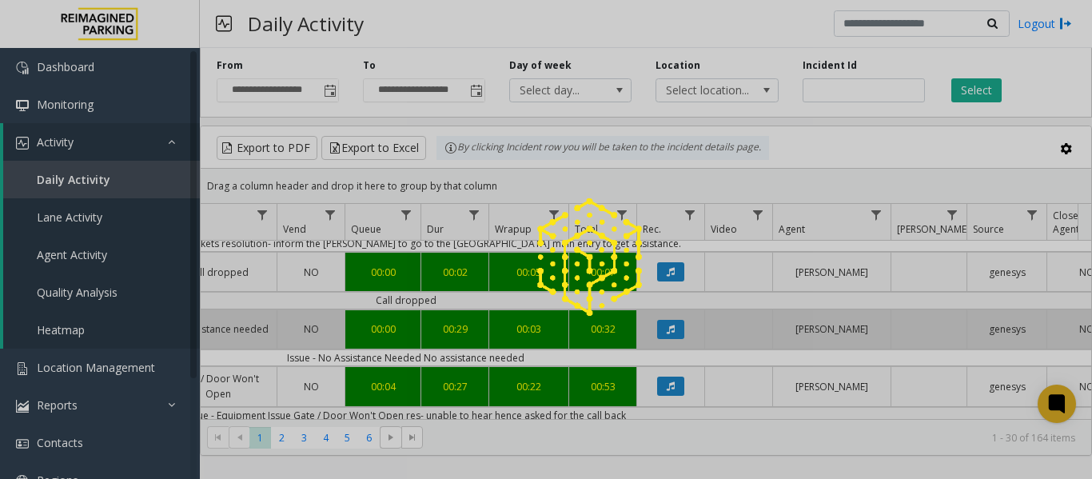
scroll to position [4, 0]
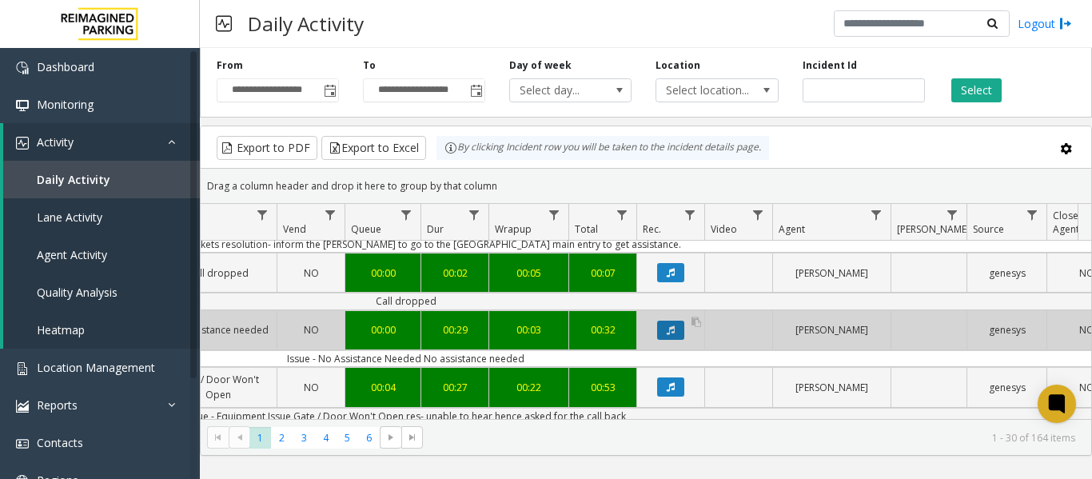
click at [674, 332] on icon "Data table" at bounding box center [671, 330] width 8 height 10
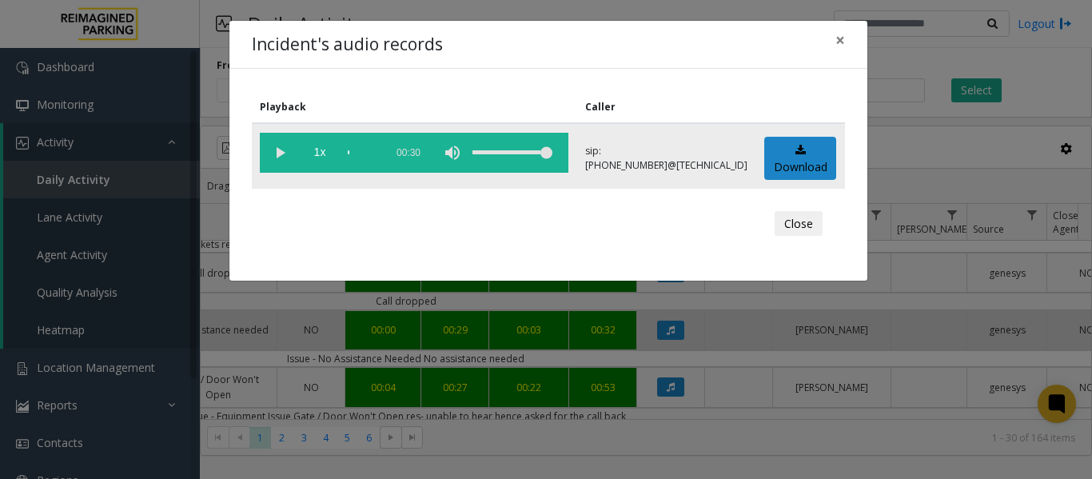
click at [279, 149] on vg-play-pause at bounding box center [280, 153] width 40 height 40
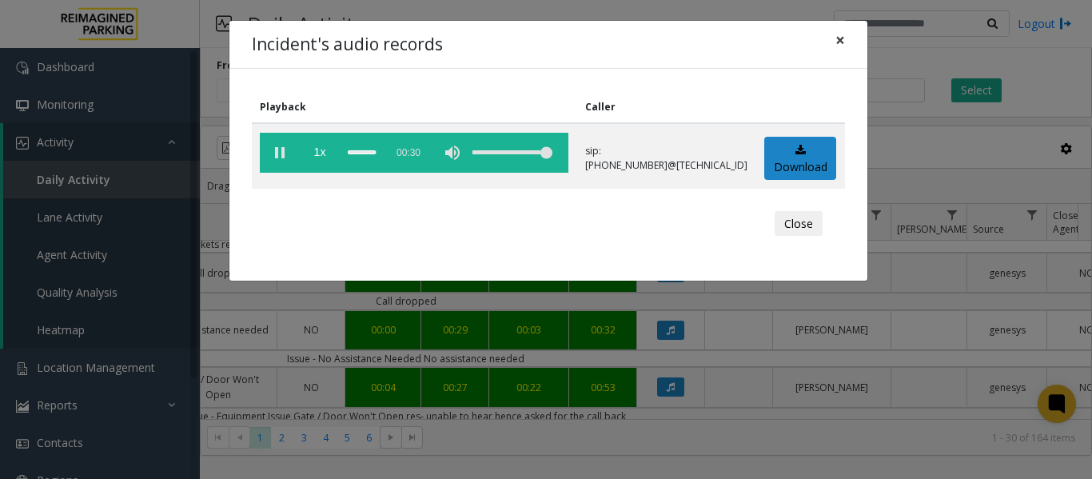
click at [840, 35] on span "×" at bounding box center [840, 40] width 10 height 22
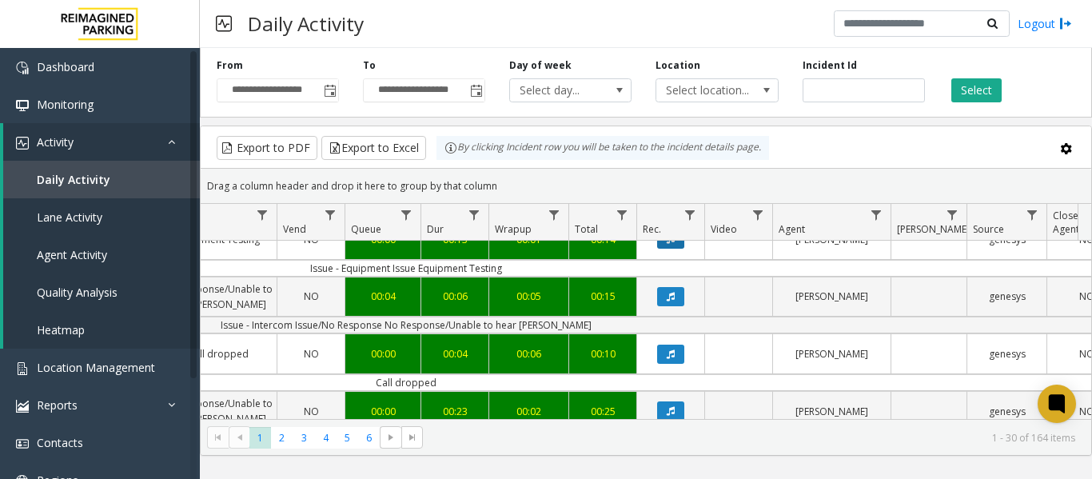
scroll to position [555, 541]
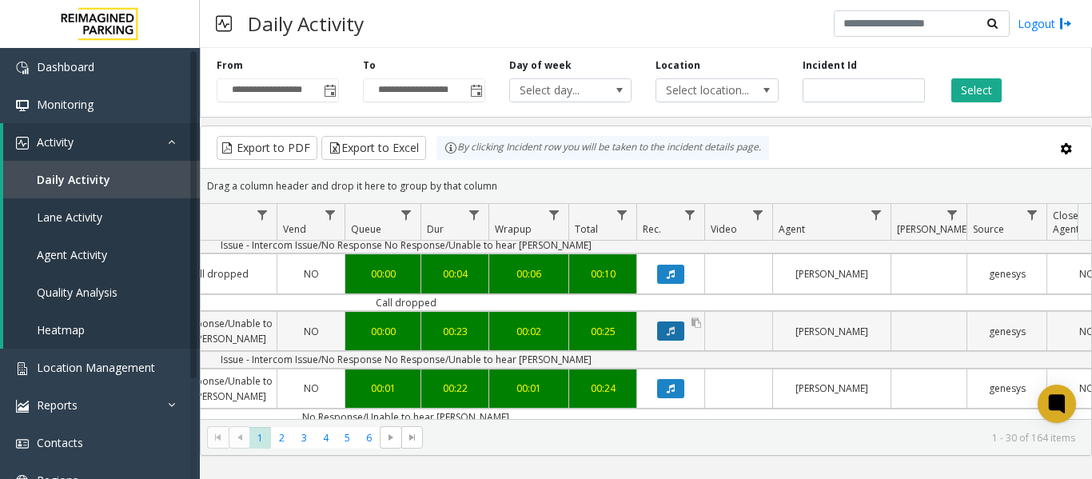
click at [667, 329] on icon "Data table" at bounding box center [671, 331] width 8 height 10
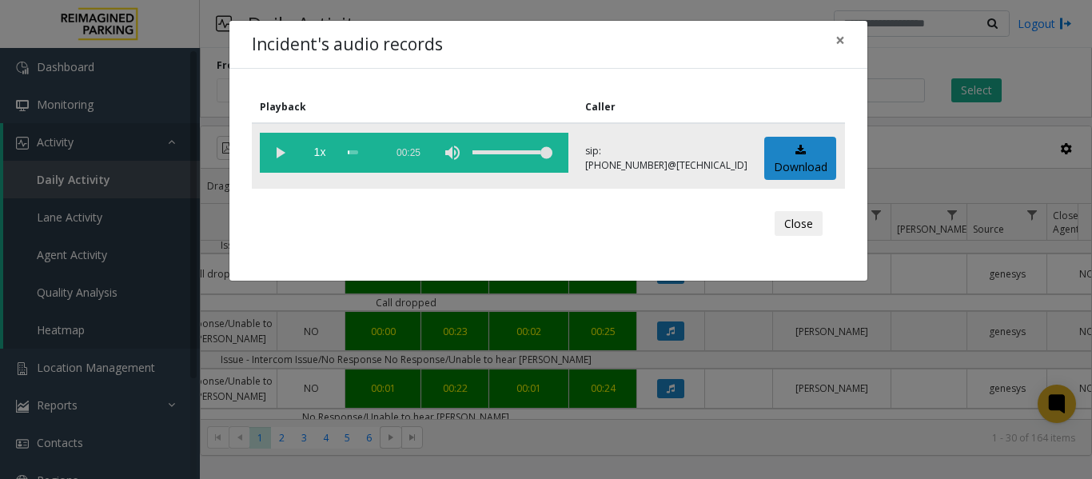
click at [289, 155] on vg-play-pause at bounding box center [280, 153] width 40 height 40
click at [843, 38] on span "×" at bounding box center [840, 40] width 10 height 22
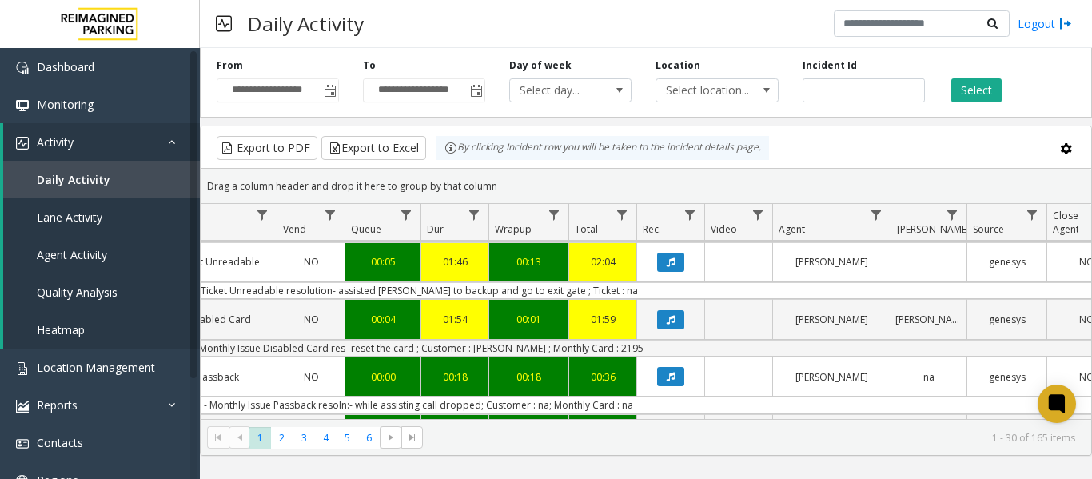
scroll to position [875, 541]
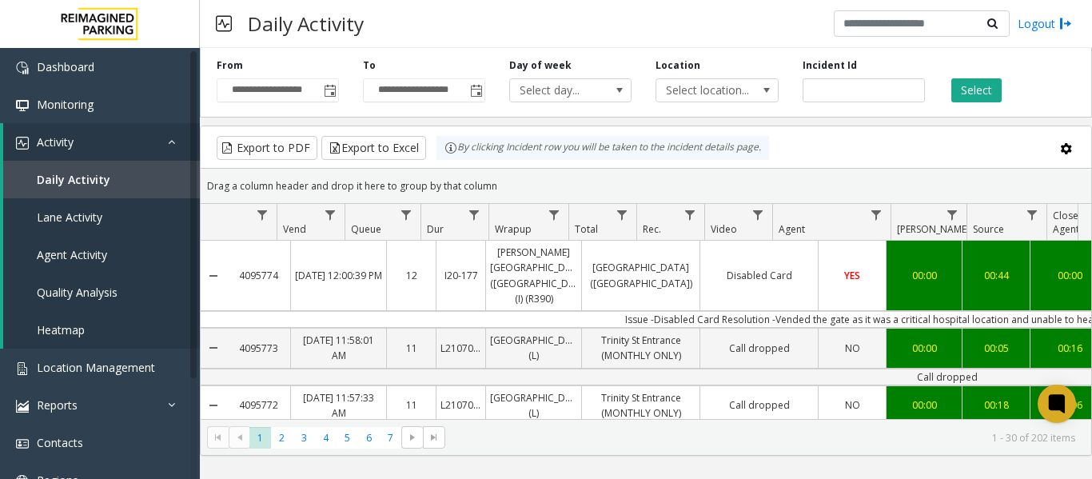
scroll to position [875, 541]
